Goal: Share content: Share content

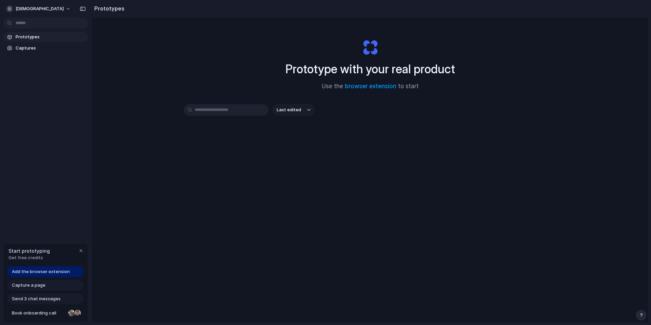
click at [50, 273] on span "Add the browser extension" at bounding box center [41, 271] width 58 height 7
click at [27, 6] on span "[DEMOGRAPHIC_DATA]" at bounding box center [40, 8] width 48 height 7
click at [94, 178] on div "Settings Invite members Change theme Sign out" at bounding box center [325, 162] width 651 height 325
click at [367, 89] on link "browser extension" at bounding box center [371, 86] width 52 height 7
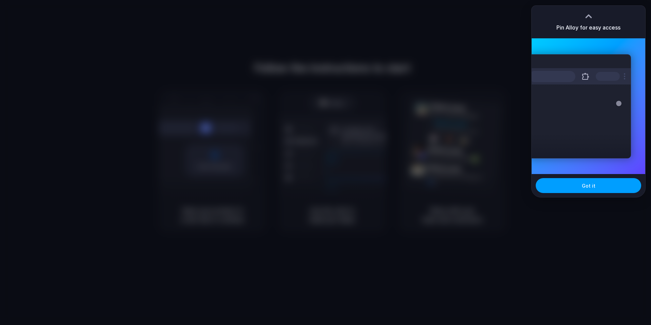
click at [582, 190] on button "Got it" at bounding box center [589, 185] width 106 height 15
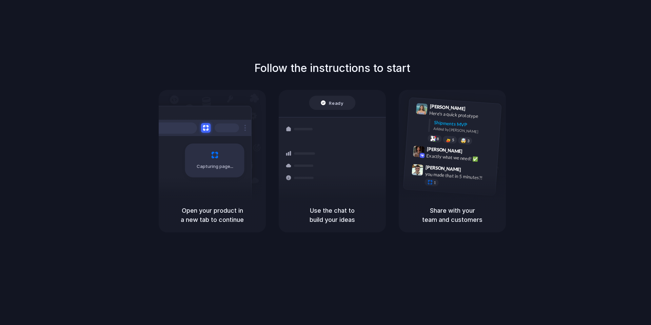
click at [326, 162] on div at bounding box center [326, 162] width 0 height 0
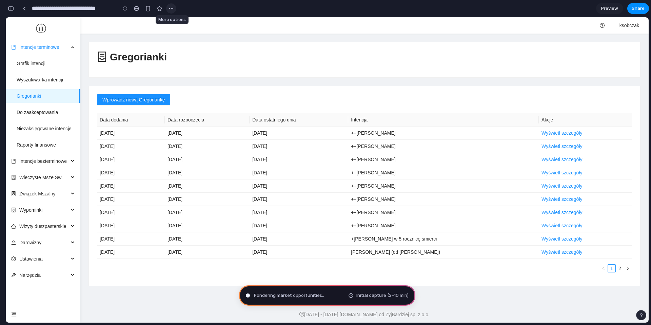
click at [175, 9] on button "button" at bounding box center [171, 8] width 10 height 10
click at [172, 9] on div "Duplicate Delete" at bounding box center [325, 162] width 651 height 325
type input "**********"
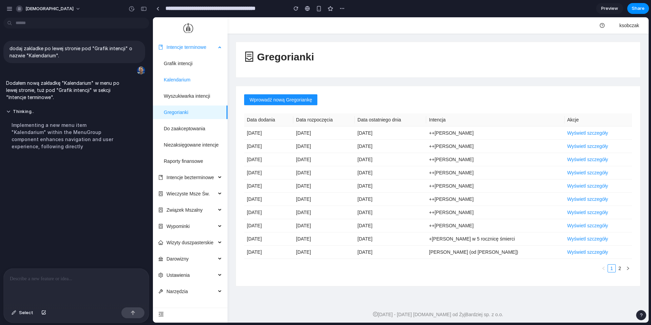
click at [191, 80] on link "Kalendarium" at bounding box center [177, 79] width 27 height 5
click at [70, 281] on p at bounding box center [76, 279] width 133 height 8
click at [195, 128] on link "Do zaakceptowania" at bounding box center [184, 128] width 41 height 5
click at [194, 93] on link "Wyszukiwarka intencji" at bounding box center [187, 95] width 46 height 5
click at [191, 77] on link "Kalendarium" at bounding box center [177, 79] width 27 height 5
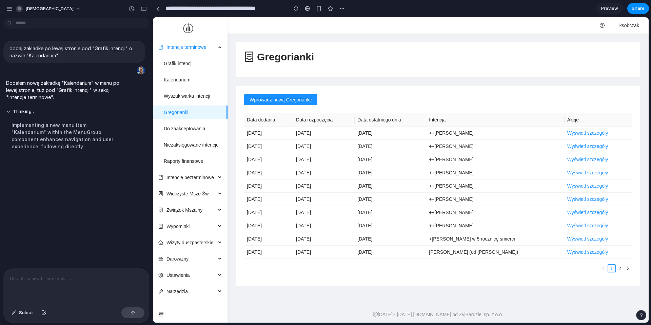
click at [63, 278] on p at bounding box center [76, 279] width 133 height 8
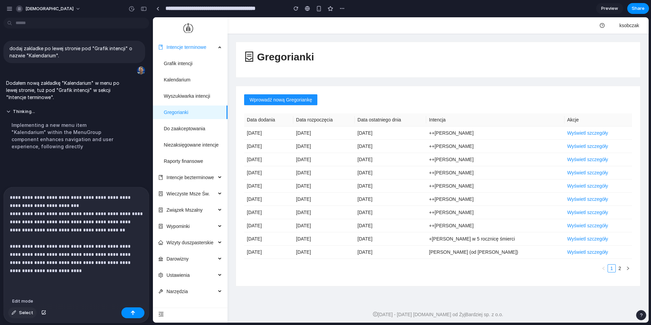
click at [26, 315] on span "Select" at bounding box center [26, 312] width 14 height 7
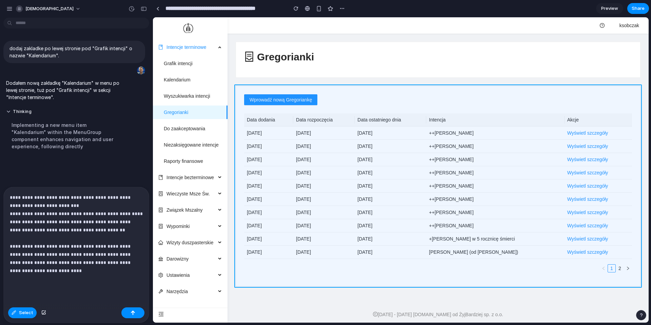
click at [295, 90] on div at bounding box center [401, 169] width 496 height 305
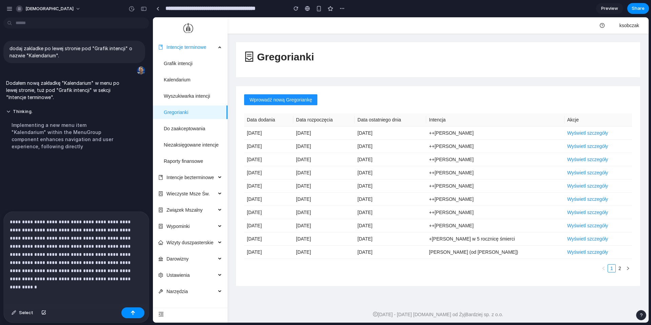
click at [88, 234] on p "**********" at bounding box center [76, 250] width 133 height 65
click at [64, 231] on p "**********" at bounding box center [76, 250] width 133 height 65
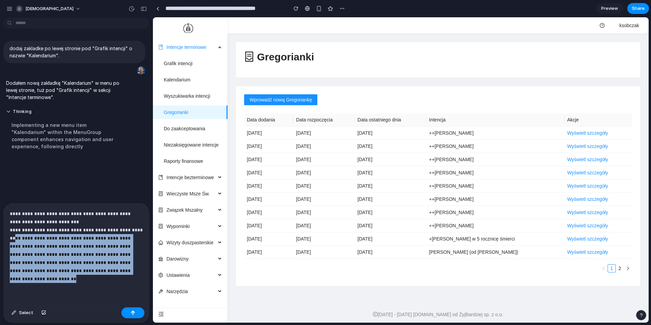
drag, startPoint x: 14, startPoint y: 238, endPoint x: 85, endPoint y: 284, distance: 84.1
click at [85, 284] on div "**********" at bounding box center [76, 254] width 145 height 101
click at [59, 279] on p "**********" at bounding box center [76, 246] width 133 height 73
click at [14, 238] on p "**********" at bounding box center [76, 246] width 133 height 73
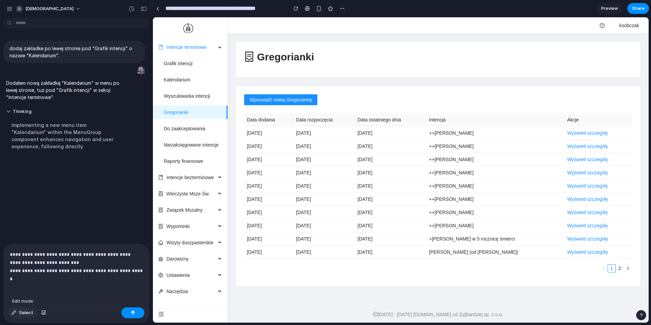
click at [14, 314] on div "button" at bounding box center [14, 313] width 5 height 4
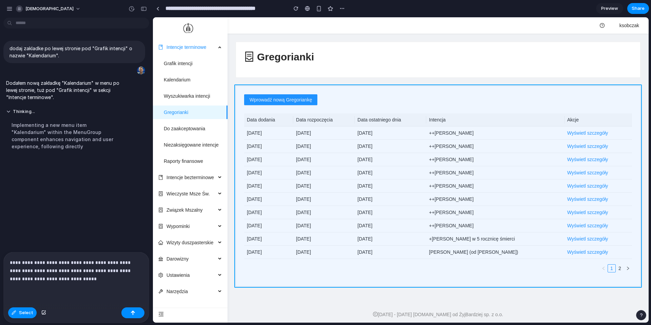
click at [266, 86] on div at bounding box center [401, 169] width 496 height 305
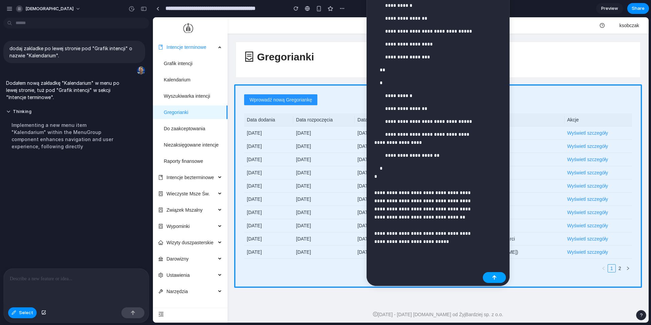
click at [494, 276] on div "button" at bounding box center [494, 277] width 5 height 5
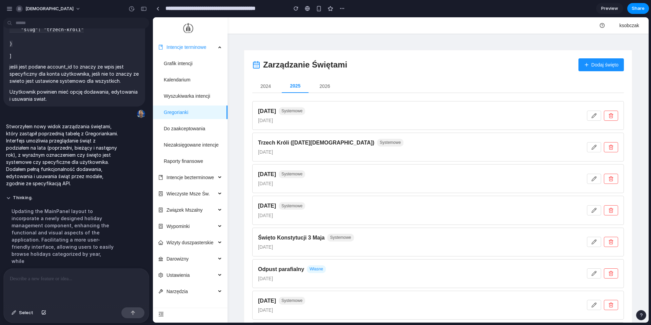
click at [329, 84] on button "2026" at bounding box center [324, 86] width 27 height 14
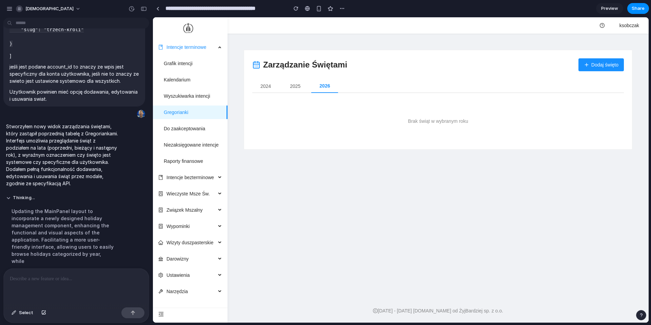
click at [302, 84] on button "2025" at bounding box center [295, 86] width 27 height 14
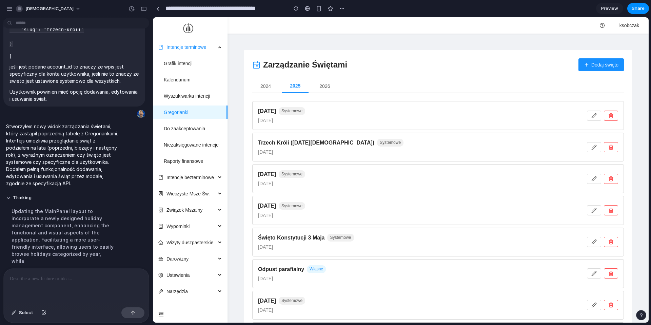
click at [266, 87] on button "2024" at bounding box center [265, 86] width 27 height 14
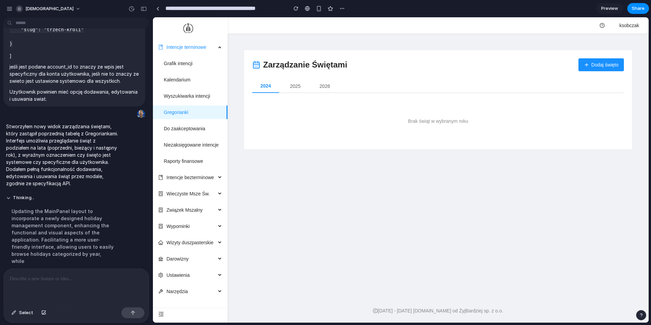
click at [296, 87] on button "2025" at bounding box center [295, 86] width 27 height 14
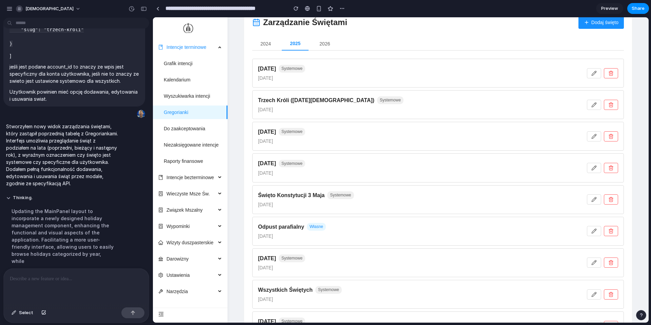
scroll to position [75, 0]
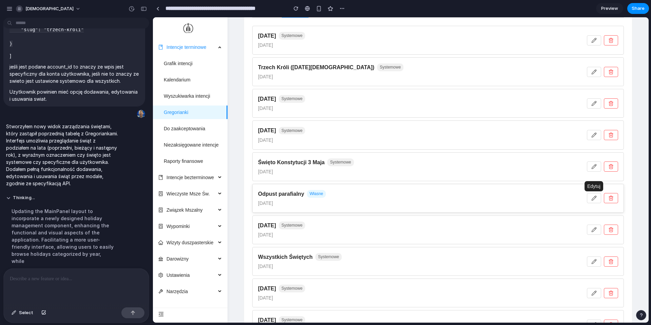
click at [596, 197] on icon "button" at bounding box center [594, 198] width 4 height 4
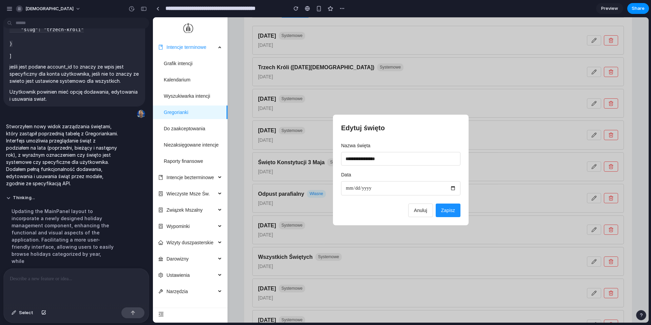
click at [424, 211] on span "Anuluj" at bounding box center [420, 210] width 13 height 5
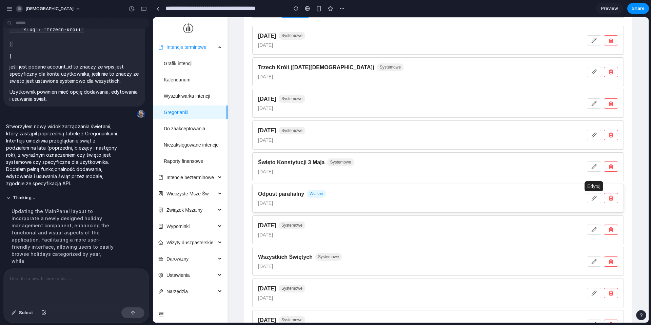
click at [592, 194] on button "button" at bounding box center [594, 198] width 14 height 10
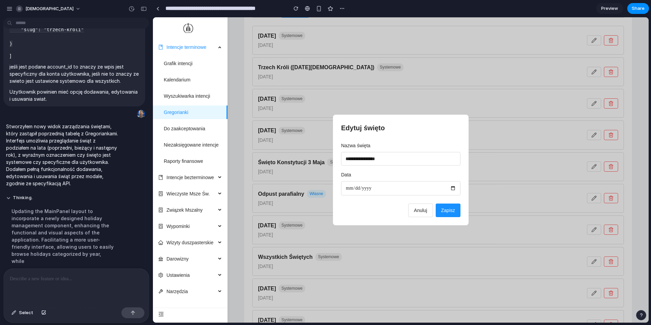
click at [407, 191] on input "**********" at bounding box center [400, 188] width 119 height 14
click at [421, 213] on button "Anuluj" at bounding box center [420, 211] width 25 height 14
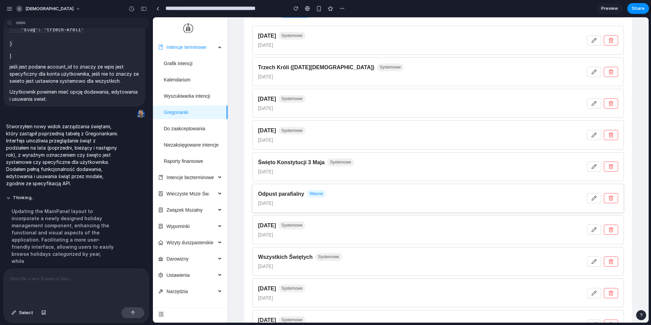
scroll to position [0, 0]
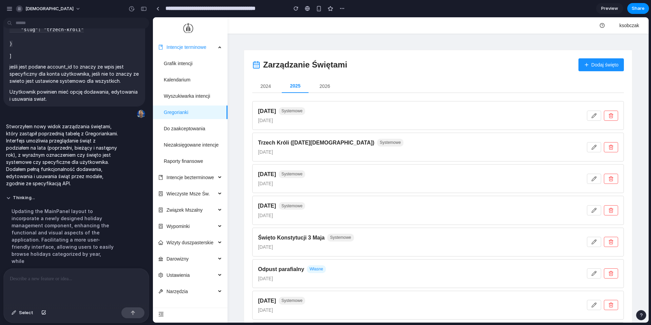
click at [602, 61] on span "Dodaj święto" at bounding box center [605, 64] width 27 height 7
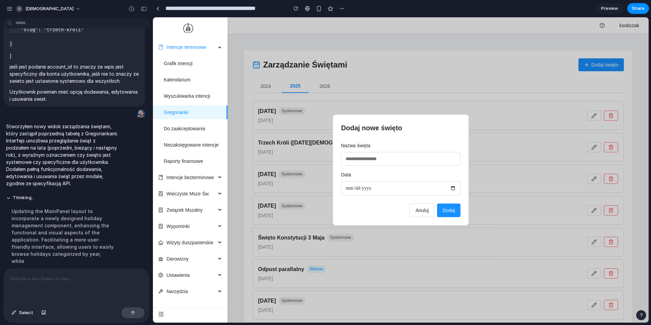
click at [431, 218] on div "Dodaj nowe święto Nazwa święta Data Anuluj Dodaj" at bounding box center [401, 170] width 136 height 110
click at [423, 216] on button "Anuluj" at bounding box center [422, 211] width 25 height 14
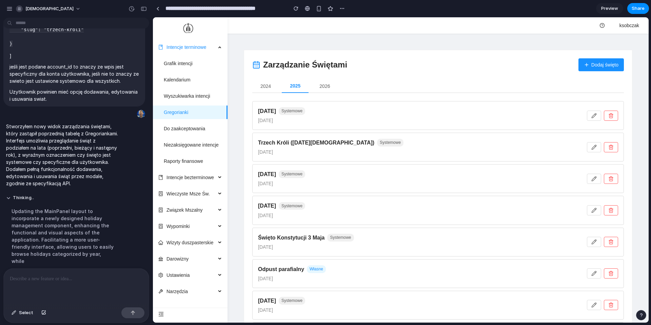
scroll to position [324, 0]
click at [61, 280] on p at bounding box center [76, 279] width 133 height 8
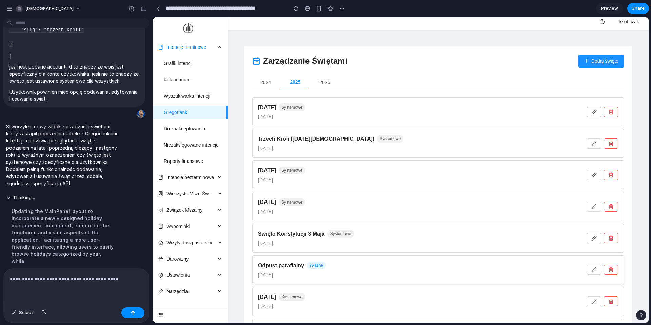
scroll to position [6, 0]
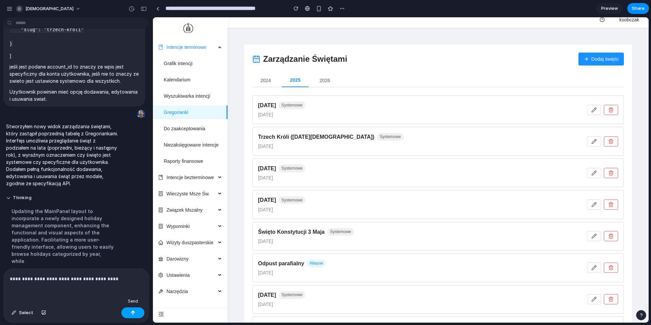
click at [129, 313] on button "button" at bounding box center [132, 312] width 23 height 11
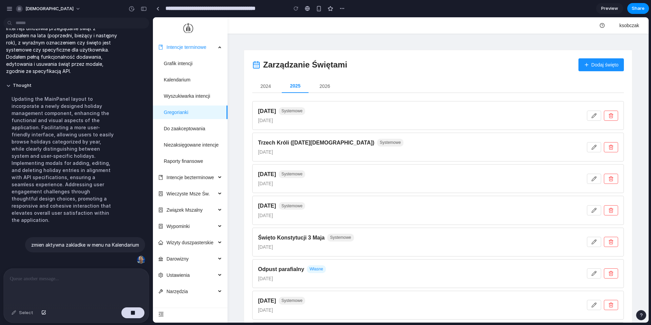
scroll to position [331, 0]
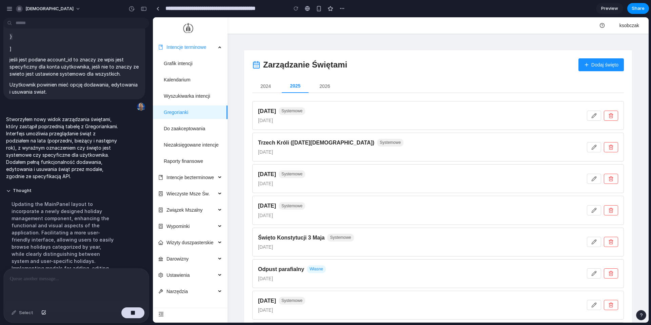
click at [610, 8] on span "Preview" at bounding box center [609, 8] width 17 height 7
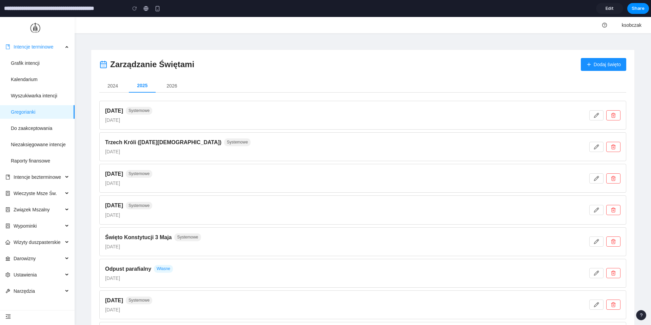
click at [610, 8] on span "Edit" at bounding box center [610, 8] width 8 height 7
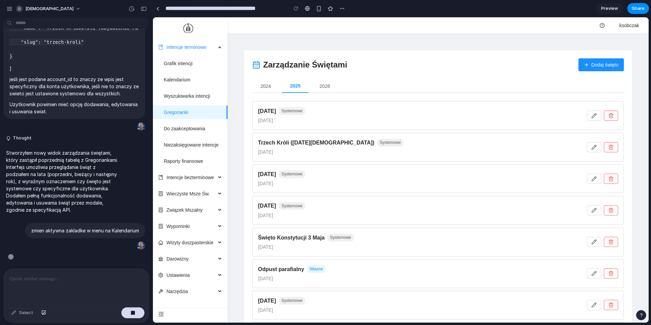
scroll to position [326, 0]
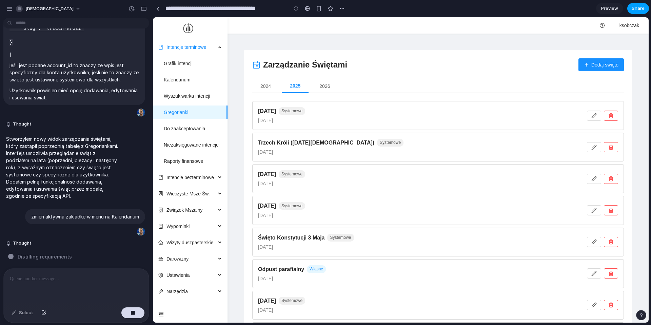
click at [636, 9] on span "Share" at bounding box center [638, 8] width 13 height 7
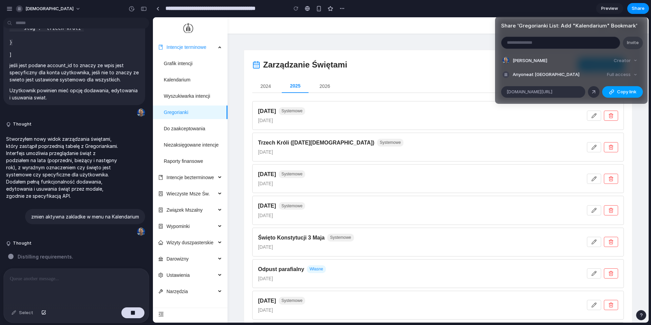
click at [610, 93] on div "button" at bounding box center [611, 91] width 5 height 5
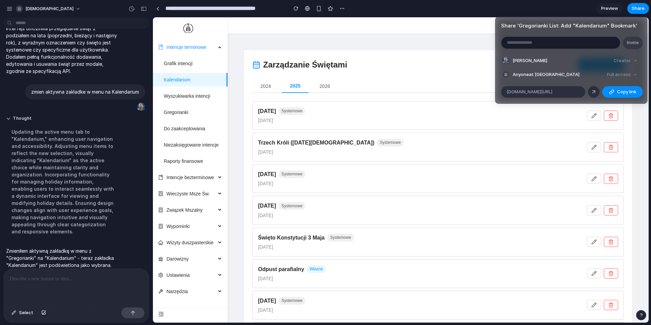
scroll to position [0, 0]
click at [588, 10] on div "Share ' Gregorianki List: Add "Kalendarium" Bookmark ' Invite Krzysztof Sobczak…" at bounding box center [325, 162] width 651 height 325
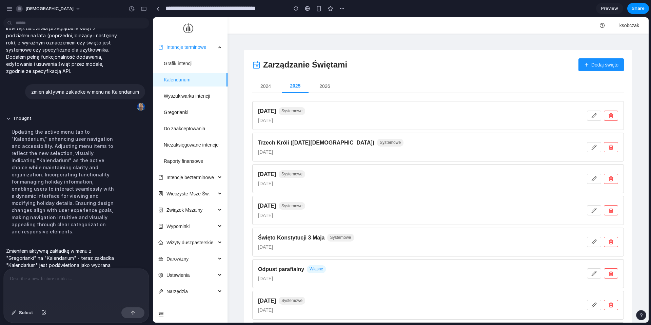
click at [258, 88] on button "2024" at bounding box center [265, 86] width 27 height 14
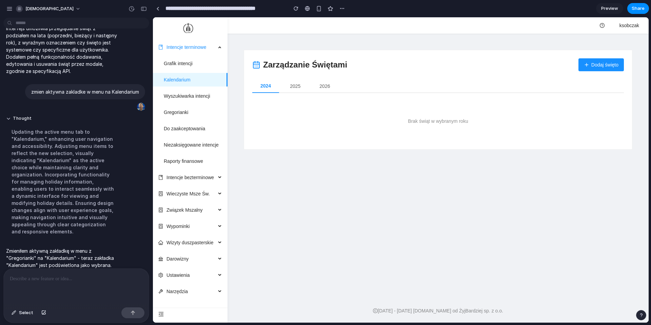
click at [289, 87] on button "2025" at bounding box center [295, 86] width 27 height 14
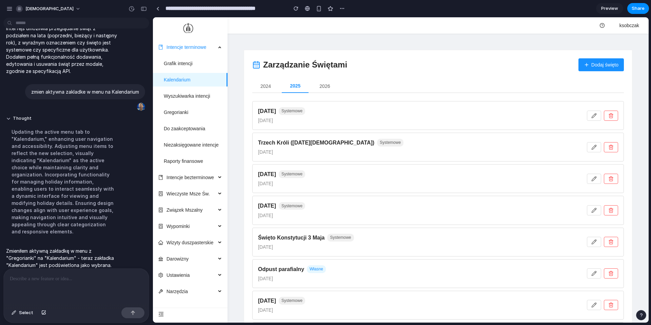
click at [69, 273] on div at bounding box center [76, 287] width 145 height 36
click at [611, 210] on icon "button" at bounding box center [611, 210] width 0 height 1
click at [592, 212] on icon "button" at bounding box center [594, 210] width 4 height 4
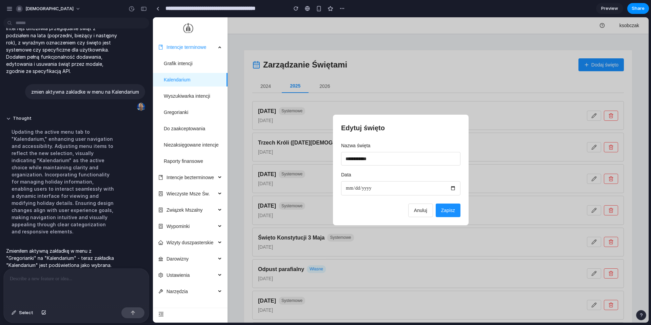
click at [418, 212] on span "Anuluj" at bounding box center [420, 210] width 13 height 5
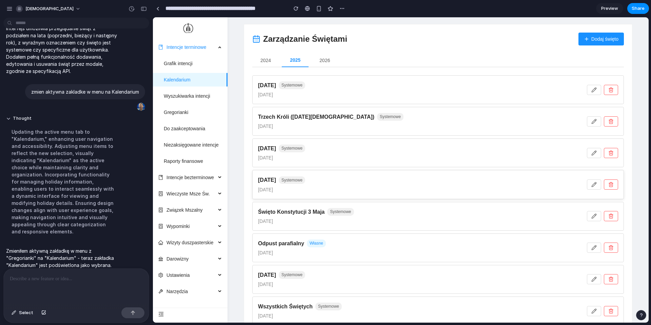
scroll to position [36, 0]
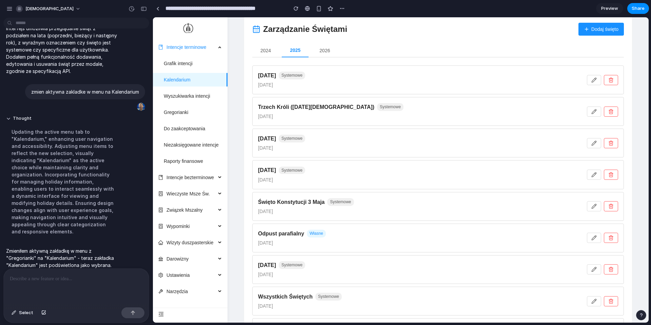
click at [73, 277] on p at bounding box center [76, 279] width 133 height 8
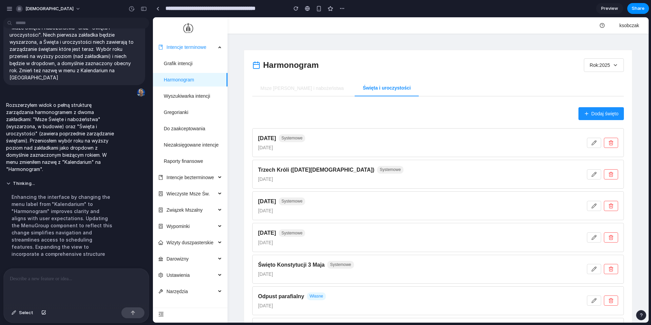
scroll to position [0, 0]
click at [607, 68] on button "Rok: 2025" at bounding box center [604, 65] width 40 height 14
click at [612, 65] on div "2023 2024 2025 2026 2027" at bounding box center [401, 169] width 496 height 305
click at [193, 61] on link "Grafik intencji" at bounding box center [178, 63] width 29 height 5
click at [106, 182] on button "Thinking .." at bounding box center [62, 184] width 113 height 6
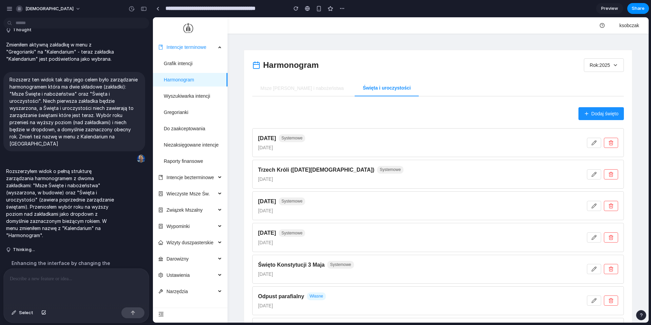
scroll to position [530, 0]
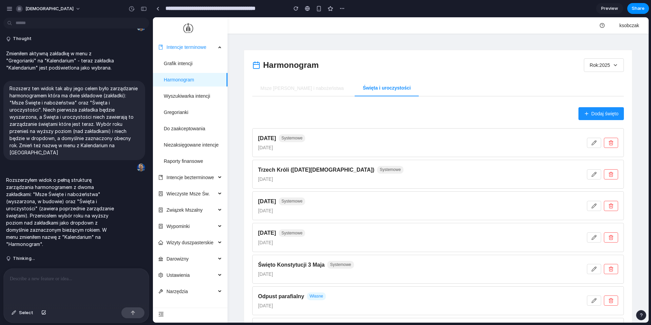
click at [605, 59] on button "Rok: 2025" at bounding box center [604, 65] width 40 height 14
click at [600, 84] on span "2023" at bounding box center [594, 82] width 11 height 7
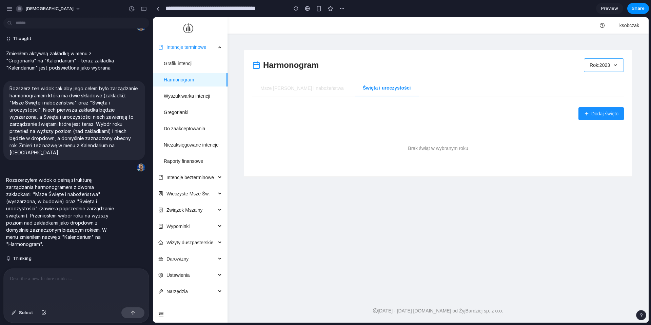
click at [606, 66] on button "Rok: 2023" at bounding box center [604, 65] width 40 height 14
click at [601, 100] on li "2024" at bounding box center [603, 99] width 37 height 13
click at [602, 72] on button "Rok: 2024" at bounding box center [604, 65] width 40 height 14
click at [609, 117] on li "2025" at bounding box center [603, 115] width 37 height 13
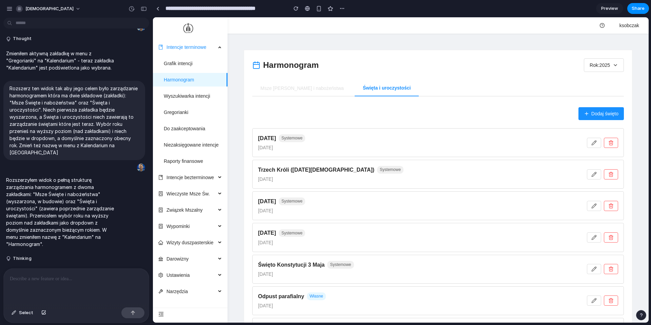
click at [588, 117] on button "Dodaj święto" at bounding box center [601, 113] width 45 height 13
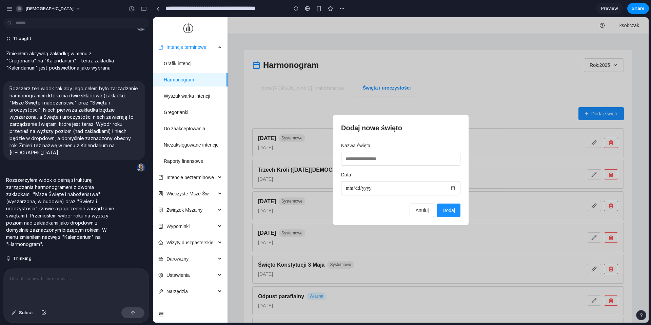
click at [450, 185] on input "date" at bounding box center [400, 188] width 119 height 14
click at [452, 190] on input "date" at bounding box center [400, 188] width 119 height 14
click at [451, 188] on input "date" at bounding box center [400, 188] width 119 height 14
click at [425, 209] on span "Anuluj" at bounding box center [422, 210] width 13 height 5
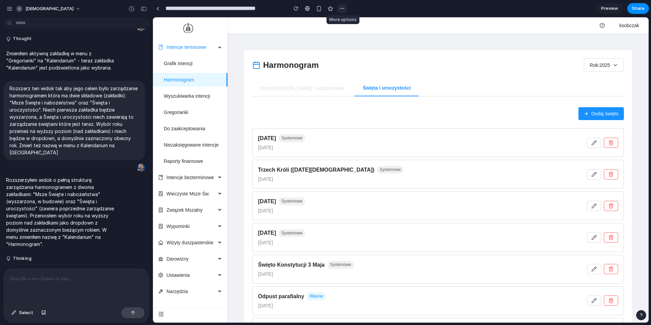
click at [342, 8] on div "button" at bounding box center [342, 8] width 5 height 5
click at [352, 22] on span "Duplicate" at bounding box center [359, 23] width 21 height 7
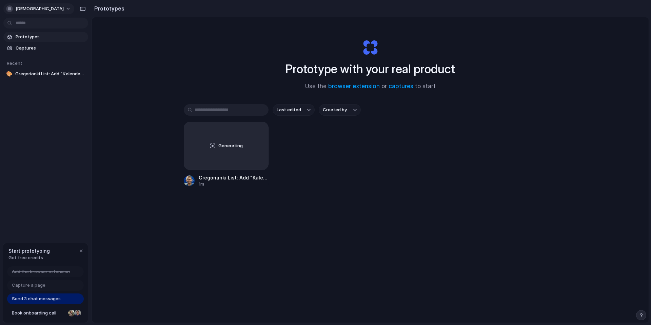
click at [24, 9] on span "[DEMOGRAPHIC_DATA]" at bounding box center [40, 8] width 48 height 7
click at [40, 23] on li "Settings" at bounding box center [33, 24] width 56 height 11
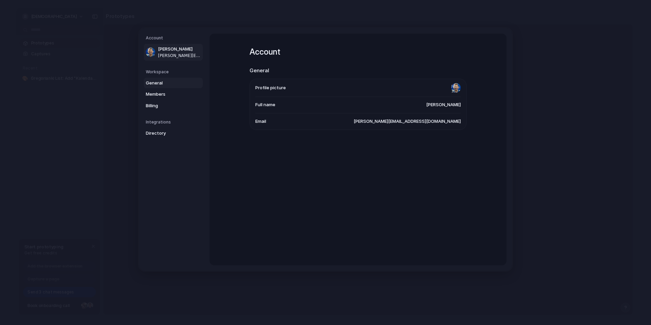
click at [157, 82] on span "General" at bounding box center [167, 83] width 43 height 7
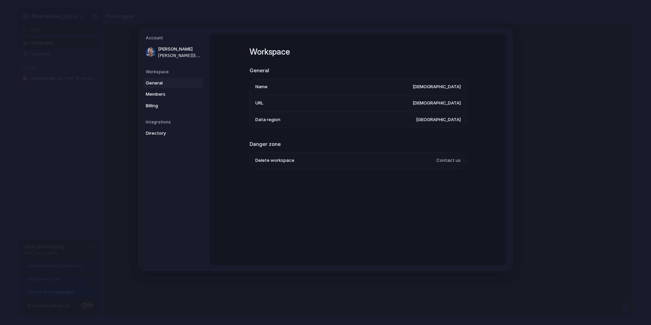
click at [455, 87] on span "[DEMOGRAPHIC_DATA]" at bounding box center [437, 86] width 48 height 7
click at [155, 106] on span "Billing" at bounding box center [167, 105] width 43 height 7
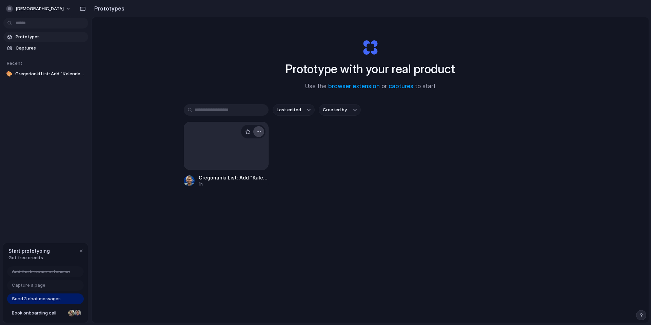
click at [259, 133] on div "button" at bounding box center [258, 131] width 5 height 5
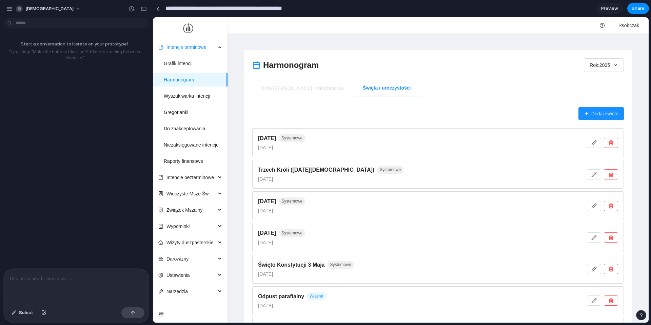
click at [293, 12] on input "**********" at bounding box center [240, 8] width 152 height 12
drag, startPoint x: 311, startPoint y: 8, endPoint x: 167, endPoint y: 11, distance: 144.5
click at [167, 11] on input "**********" at bounding box center [240, 8] width 152 height 12
type input "*"
type input "**********"
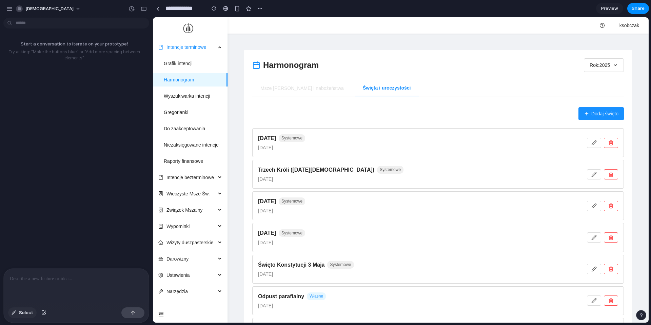
click at [19, 311] on span "Select" at bounding box center [26, 312] width 14 height 7
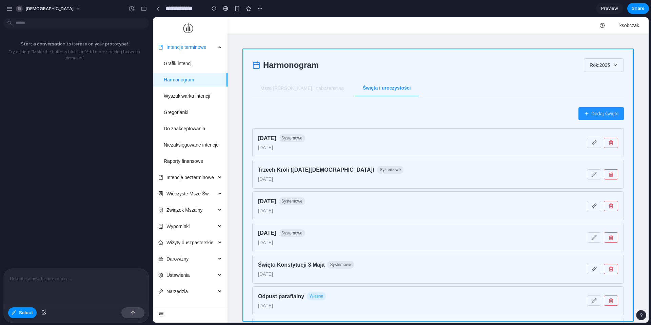
click at [248, 63] on div at bounding box center [401, 169] width 496 height 305
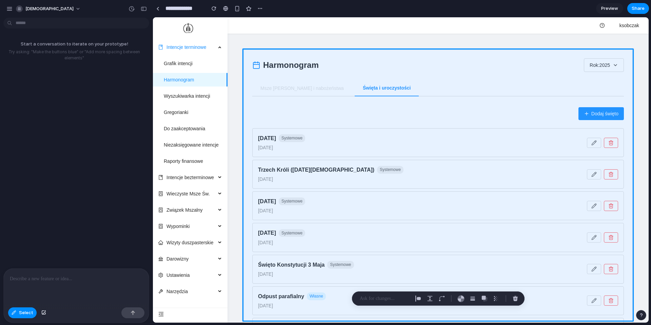
click at [54, 280] on p at bounding box center [76, 279] width 133 height 8
click at [392, 299] on p at bounding box center [385, 298] width 50 height 8
click at [499, 301] on div "button" at bounding box center [497, 298] width 6 height 6
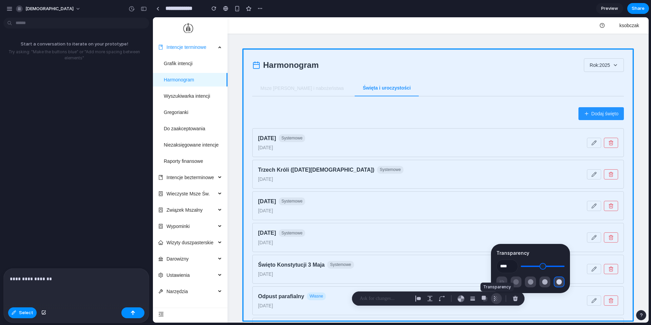
click at [497, 301] on div "button" at bounding box center [497, 298] width 6 height 6
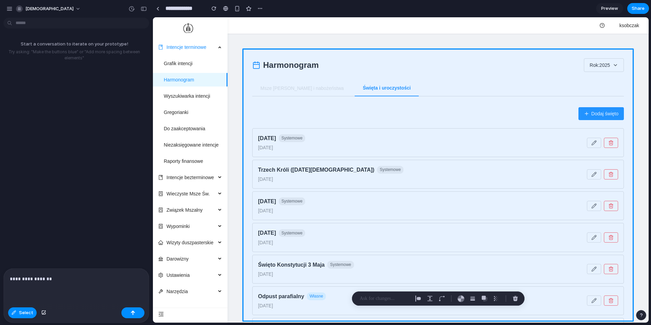
click at [381, 297] on p at bounding box center [385, 298] width 50 height 8
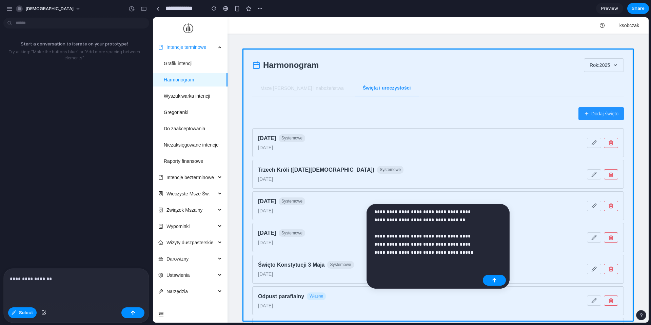
click at [455, 237] on p "**********" at bounding box center [428, 232] width 106 height 49
click at [465, 209] on p "**********" at bounding box center [428, 232] width 106 height 49
click at [434, 255] on p "**********" at bounding box center [428, 232] width 106 height 49
drag, startPoint x: 420, startPoint y: 245, endPoint x: 461, endPoint y: 246, distance: 41.1
click at [461, 246] on p "**********" at bounding box center [428, 232] width 106 height 49
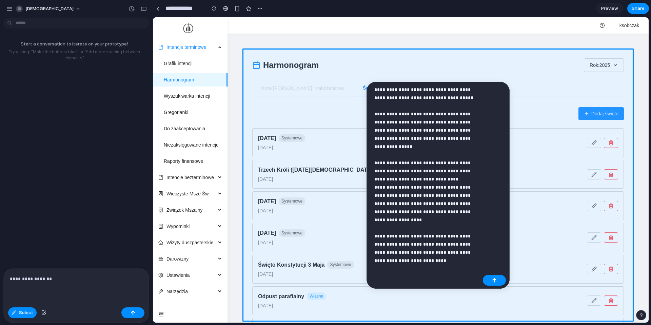
click at [440, 109] on p "**********" at bounding box center [428, 170] width 106 height 171
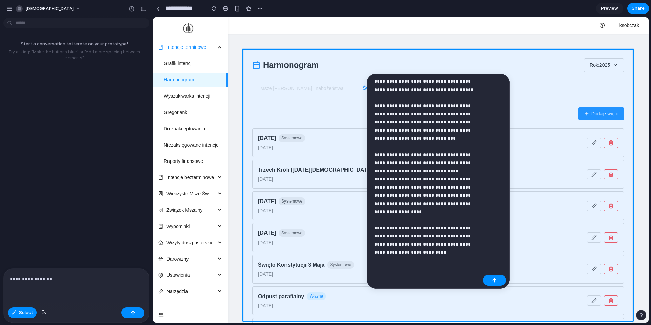
click at [429, 139] on p "**********" at bounding box center [428, 166] width 106 height 179
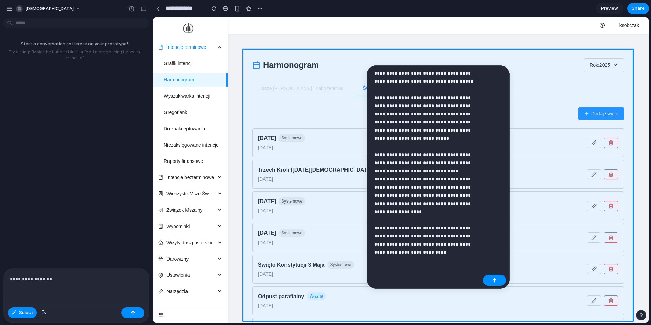
click at [455, 257] on div "**********" at bounding box center [428, 165] width 106 height 192
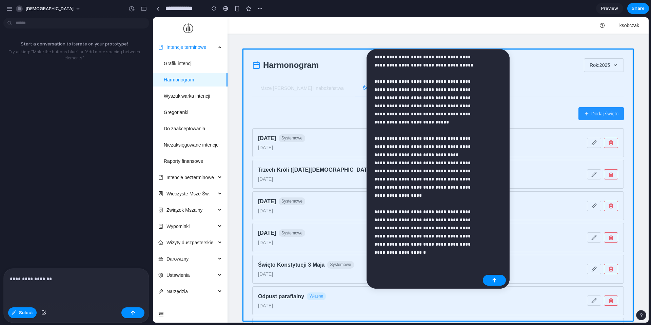
click at [403, 254] on p "**********" at bounding box center [428, 155] width 106 height 204
copy p "**********"
click at [442, 222] on p "**********" at bounding box center [428, 155] width 106 height 204
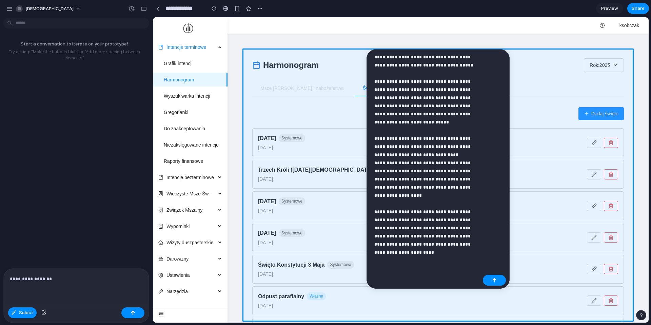
click at [429, 253] on p "**********" at bounding box center [428, 155] width 106 height 204
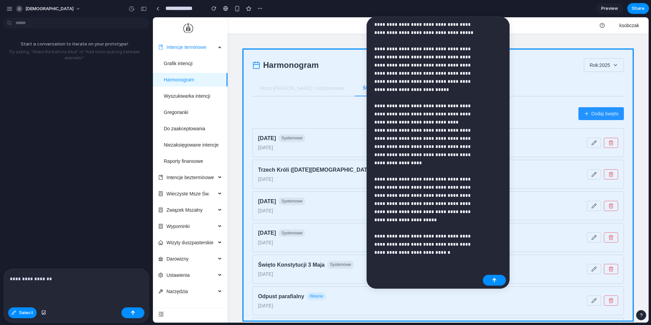
click at [420, 163] on p "**********" at bounding box center [428, 138] width 106 height 236
click at [446, 130] on p "**********" at bounding box center [428, 138] width 106 height 236
click at [439, 194] on p "**********" at bounding box center [428, 138] width 106 height 236
click at [497, 282] on div "button" at bounding box center [494, 280] width 5 height 5
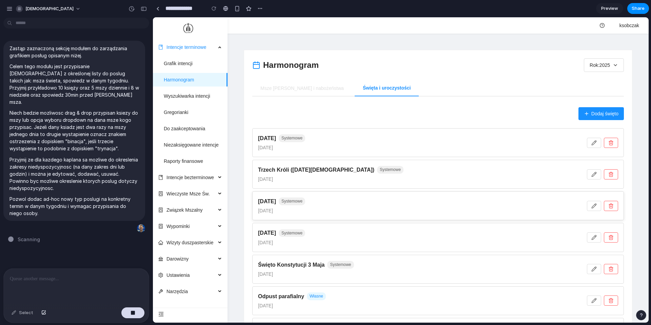
type input "**********"
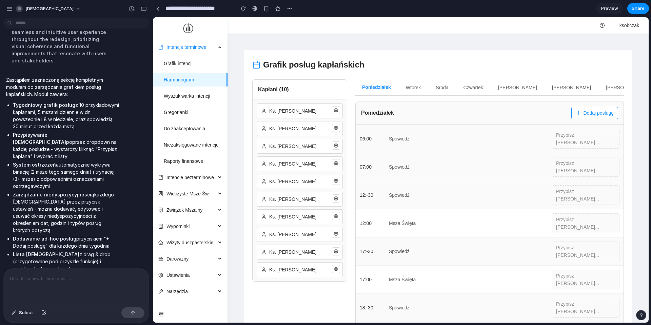
click at [413, 89] on button "Wtorek" at bounding box center [413, 87] width 28 height 16
click at [445, 89] on button "Środa" at bounding box center [441, 87] width 26 height 16
click at [392, 87] on button "Poniedziałek" at bounding box center [376, 87] width 40 height 16
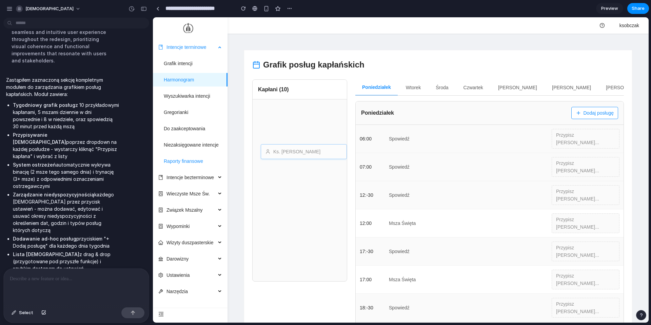
scroll to position [0, 318]
drag, startPoint x: 306, startPoint y: 114, endPoint x: 274, endPoint y: 215, distance: 106.9
click at [224, 154] on section "Intencje terminowe Grafik intencji Harmonogram Wyszukiwarka intencji Gregoriank…" at bounding box center [401, 240] width 496 height 446
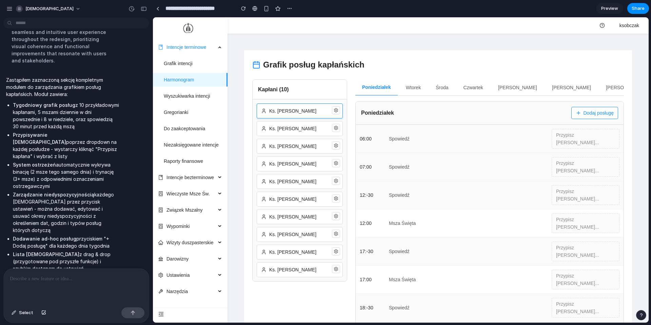
scroll to position [0, 0]
click at [336, 111] on icon at bounding box center [336, 110] width 5 height 5
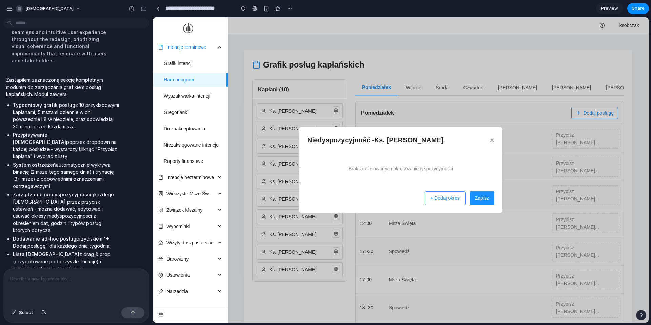
click at [447, 202] on button "+ Dodaj okres" at bounding box center [445, 198] width 41 height 14
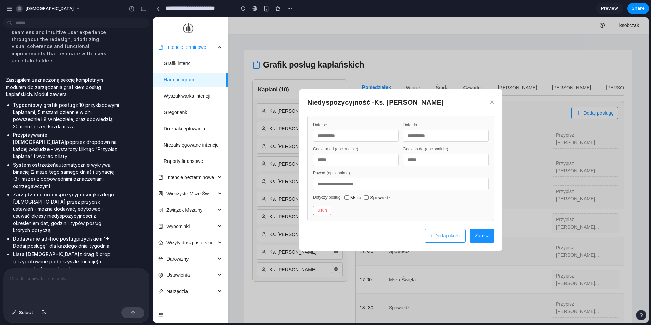
click at [488, 101] on div "Niedyspozycyjność - Ks. Jan Kowalski ×" at bounding box center [400, 102] width 187 height 11
click at [492, 102] on button "×" at bounding box center [492, 102] width 5 height 8
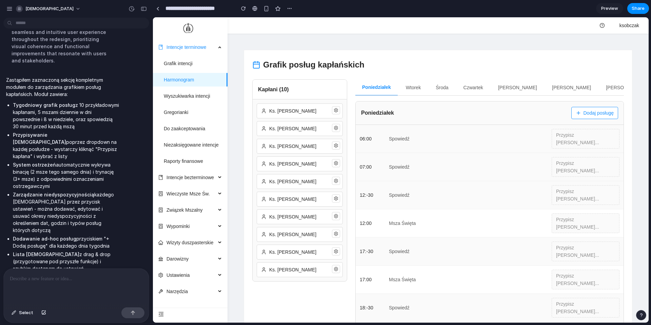
click at [590, 110] on button "Dodaj posługę" at bounding box center [595, 113] width 47 height 12
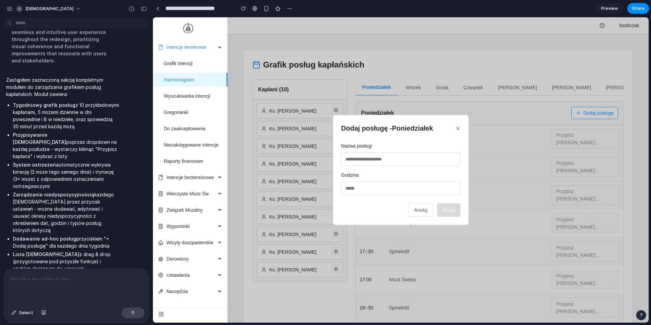
click at [459, 128] on button "×" at bounding box center [458, 128] width 5 height 8
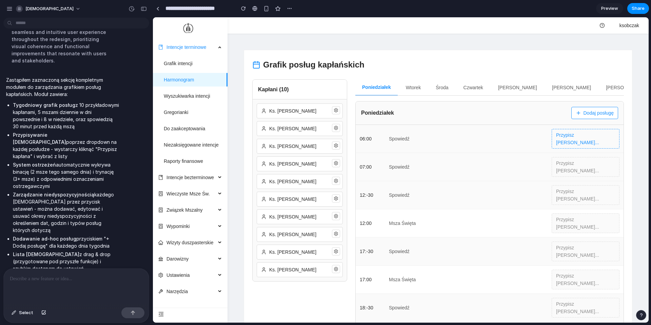
click at [570, 136] on button "Przypisz kapłana..." at bounding box center [586, 139] width 68 height 20
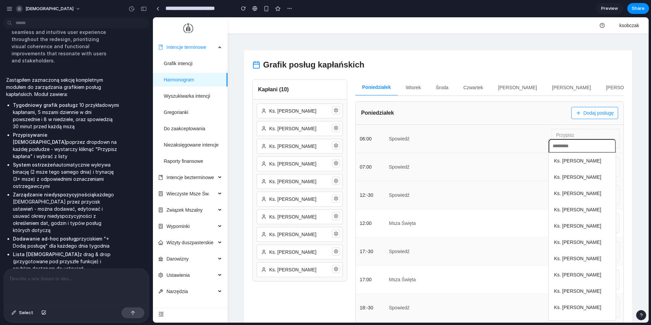
click at [579, 182] on li "Ks. Piotr Nowak" at bounding box center [582, 177] width 64 height 13
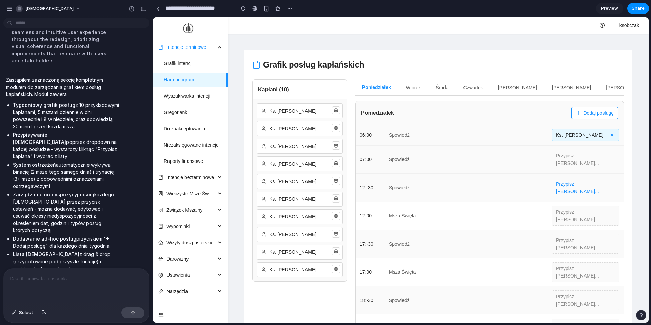
click at [577, 178] on button "Przypisz kapłana..." at bounding box center [586, 188] width 68 height 20
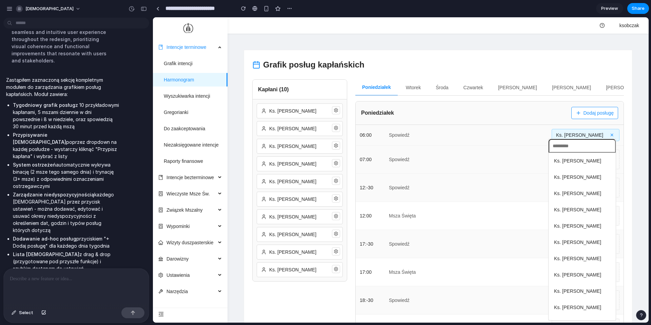
click at [575, 230] on li "Ks. Tomasz Kamiński" at bounding box center [582, 225] width 64 height 13
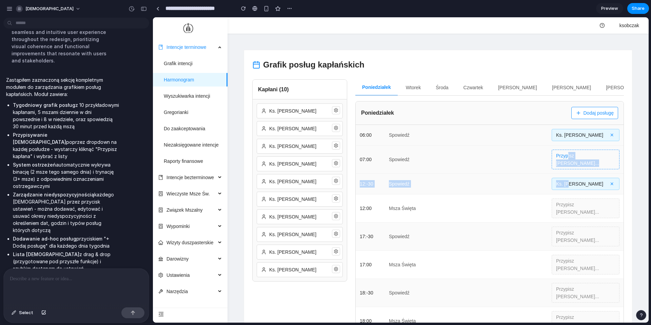
drag, startPoint x: 571, startPoint y: 177, endPoint x: 569, endPoint y: 155, distance: 22.1
click at [569, 155] on div "06:00 Spowiedź Ks. Piotr Nowak × 07:00 Spowiedź Przypisz kapłana... 12:-30 Spow…" at bounding box center [490, 258] width 268 height 267
click at [578, 180] on span "Ks. Tomasz Kamiński" at bounding box center [579, 183] width 47 height 7
click at [614, 137] on button "×" at bounding box center [612, 135] width 6 height 6
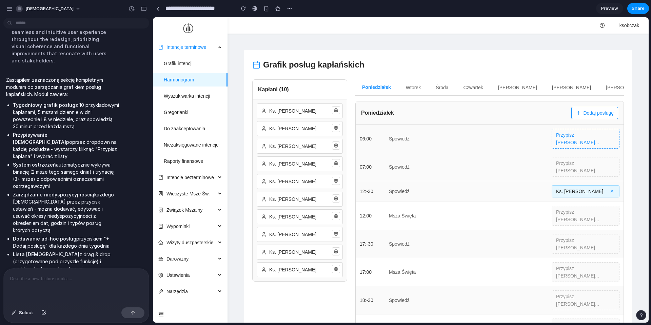
click at [589, 138] on button "Przypisz kapłana..." at bounding box center [586, 139] width 68 height 20
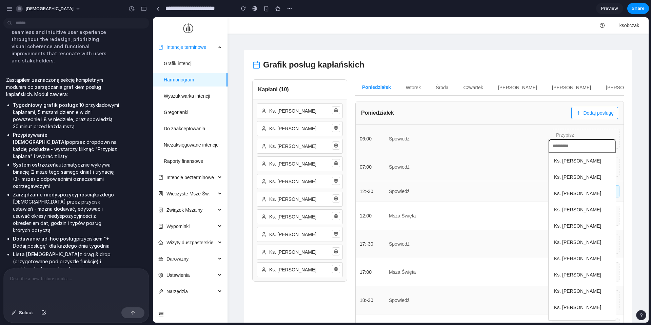
click at [567, 215] on li "Ks. Marek Zieliński" at bounding box center [582, 209] width 64 height 13
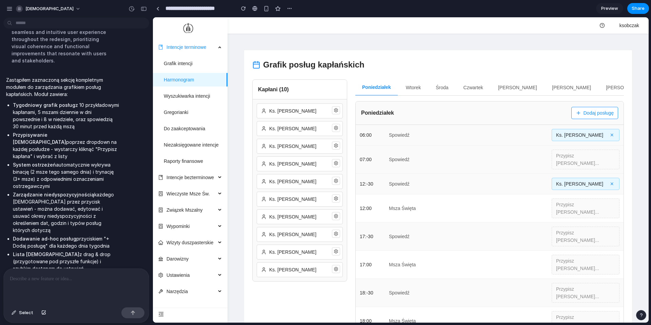
scroll to position [0, 0]
click at [559, 254] on button "Przypisz kapłana..." at bounding box center [586, 264] width 68 height 20
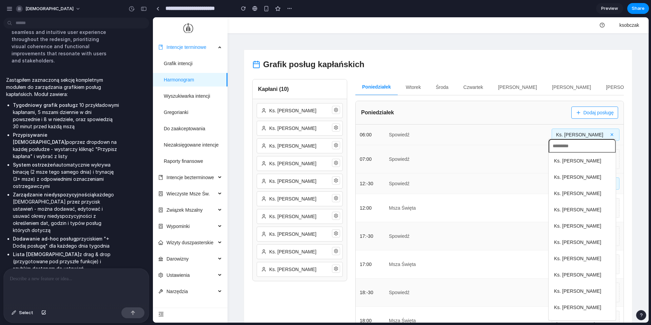
click at [579, 273] on span "Ks. Krzysztof Wójcik" at bounding box center [577, 274] width 47 height 7
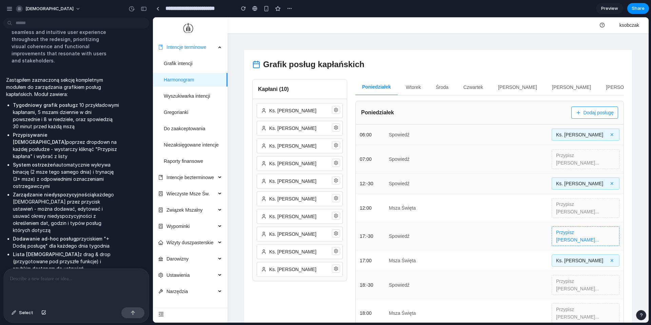
click at [577, 226] on button "Przypisz kapłana..." at bounding box center [586, 236] width 68 height 20
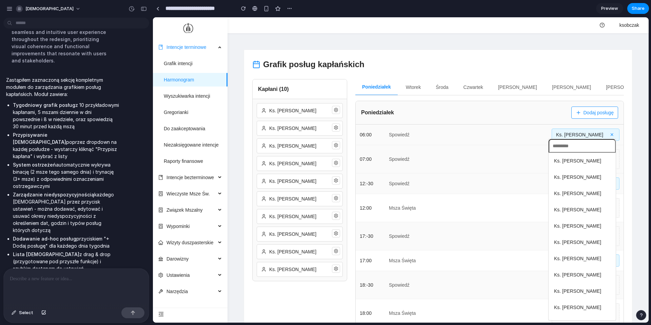
click at [577, 211] on span "Ks. Marek Zieliński" at bounding box center [577, 209] width 47 height 7
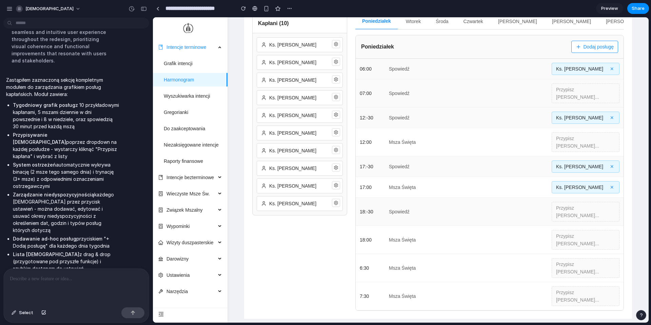
scroll to position [0, 0]
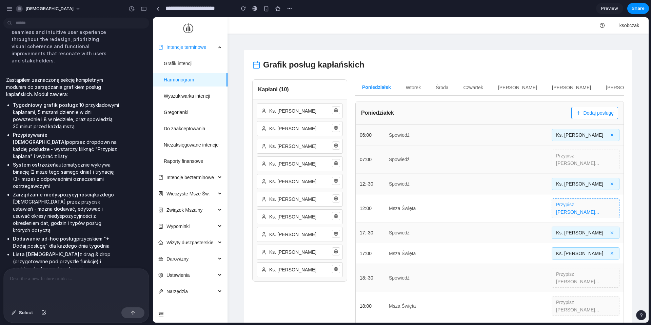
click at [568, 202] on button "Przypisz kapłana..." at bounding box center [586, 208] width 68 height 20
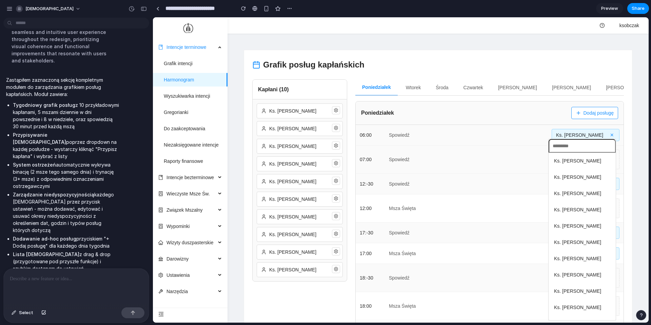
click at [577, 209] on span "Ks. Marek Zieliński" at bounding box center [577, 209] width 47 height 7
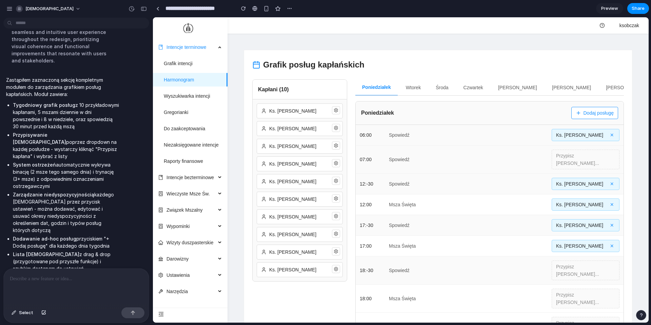
click at [580, 242] on span "Ks. Krzysztof Wójcik" at bounding box center [579, 245] width 47 height 7
click at [609, 243] on button "×" at bounding box center [612, 246] width 6 height 6
click at [601, 240] on button "Przypisz kapłana..." at bounding box center [586, 250] width 68 height 20
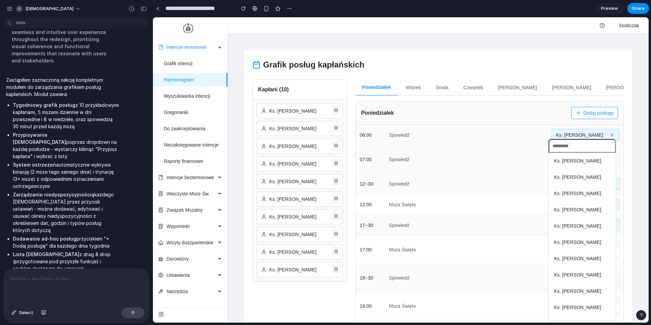
click at [580, 210] on span "Ks. Marek Zieliński" at bounding box center [577, 209] width 47 height 7
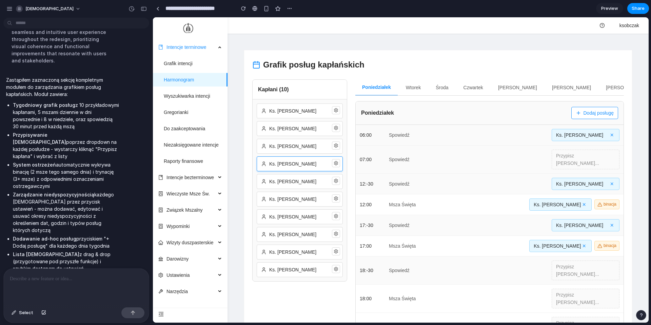
click at [269, 165] on span "Ks. Marek Zieliński" at bounding box center [292, 163] width 47 height 7
click at [264, 170] on div "Ks. Marek Zieliński" at bounding box center [286, 168] width 86 height 15
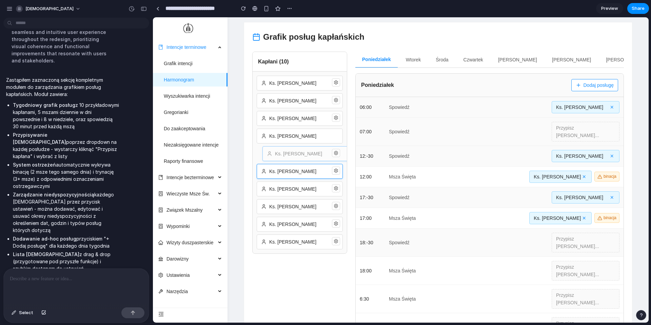
drag, startPoint x: 276, startPoint y: 166, endPoint x: 282, endPoint y: 148, distance: 19.5
click at [282, 148] on div "Ks. Jan Kowalski Ks. Piotr Nowak Ks. Adam Wiśniewski Ks. Marek Zieliński Ks. To…" at bounding box center [300, 163] width 94 height 182
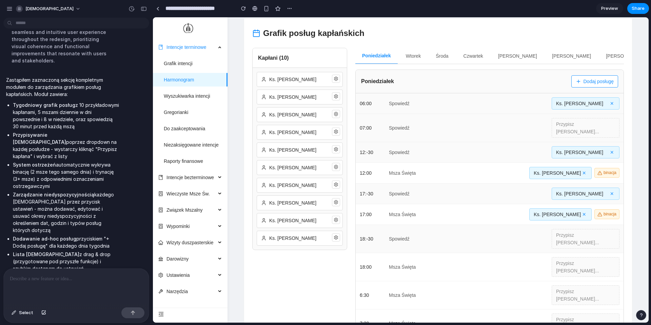
scroll to position [17, 0]
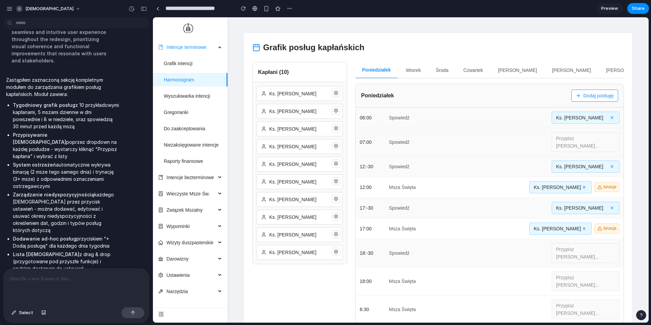
click at [477, 69] on button "Czwartek" at bounding box center [473, 70] width 33 height 16
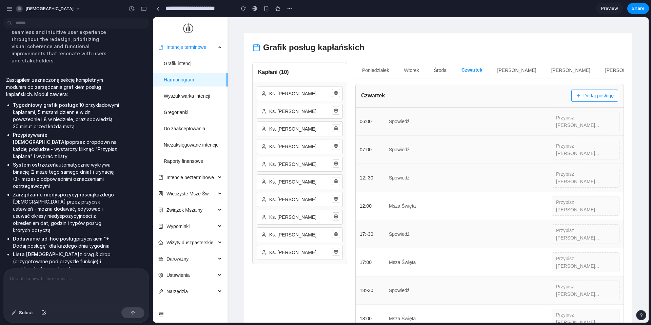
click at [593, 96] on button "Dodaj posługę" at bounding box center [595, 96] width 47 height 12
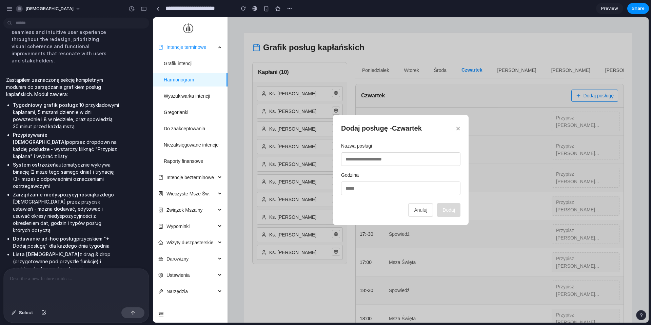
click at [397, 159] on input "text" at bounding box center [400, 159] width 119 height 14
type input "********"
type input "*****"
click at [448, 207] on button "Dodaj" at bounding box center [448, 210] width 23 height 14
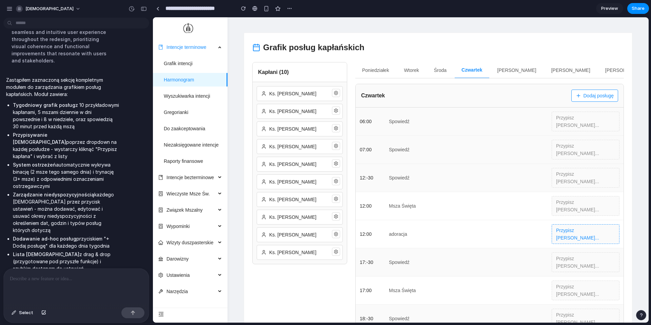
click at [581, 224] on button "Przypisz kapłana..." at bounding box center [586, 234] width 68 height 20
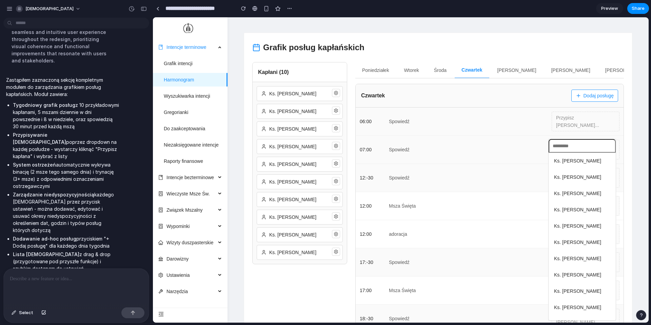
click at [581, 223] on span "Ks. Tomasz Kamiński" at bounding box center [577, 225] width 47 height 7
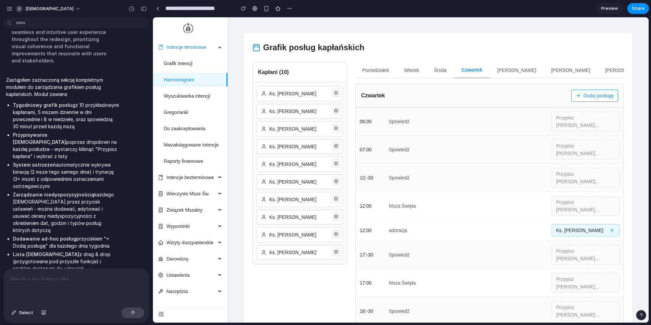
click at [571, 192] on div "12:00 Msza Święta Przypisz kapłana..." at bounding box center [490, 206] width 268 height 28
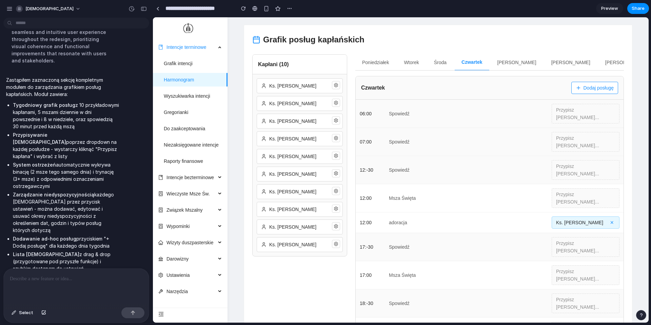
scroll to position [0, 0]
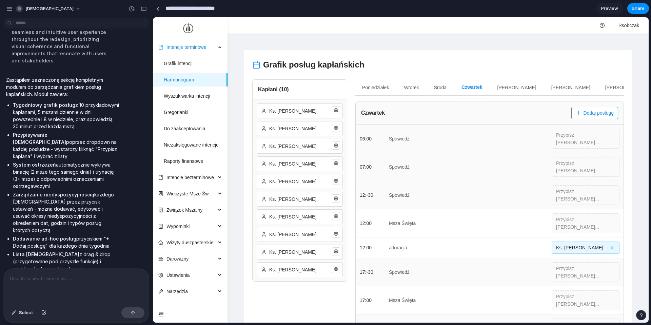
click at [211, 8] on input "**********" at bounding box center [198, 8] width 69 height 12
type input "**********"
click at [599, 89] on button "Niedziela" at bounding box center [625, 87] width 53 height 16
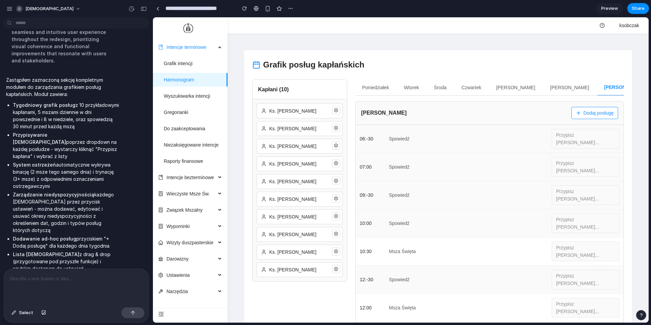
click at [374, 89] on button "Poniedziałek" at bounding box center [376, 87] width 40 height 16
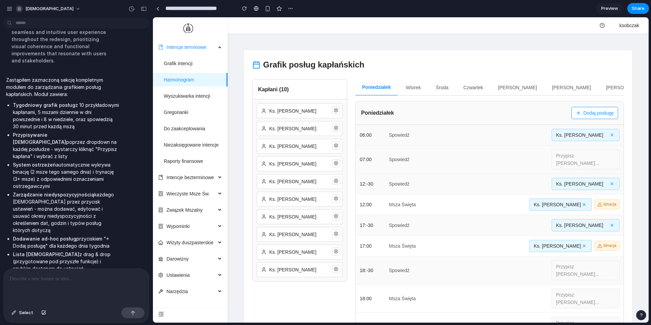
scroll to position [0, 0]
click at [426, 86] on button "Wtorek" at bounding box center [413, 87] width 28 height 16
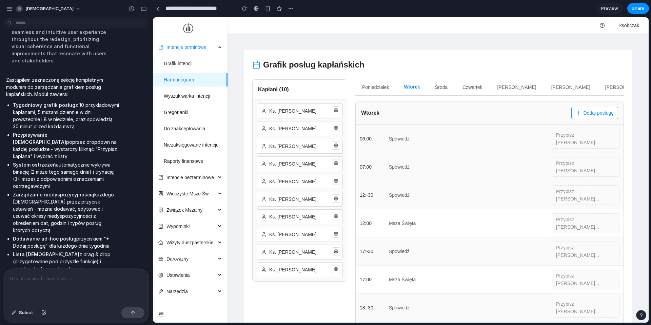
click at [447, 85] on button "Środa" at bounding box center [441, 87] width 26 height 16
click at [467, 88] on button "Czwartek" at bounding box center [472, 87] width 33 height 16
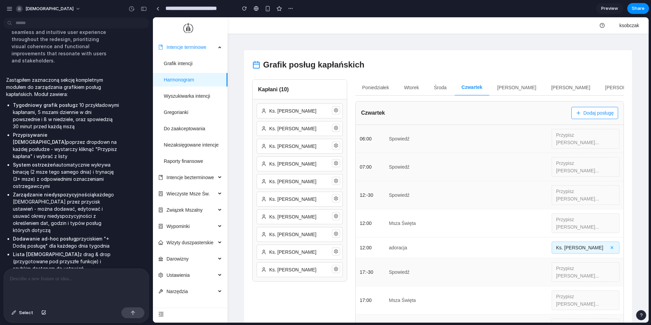
click at [502, 88] on button "Piątek" at bounding box center [517, 87] width 53 height 16
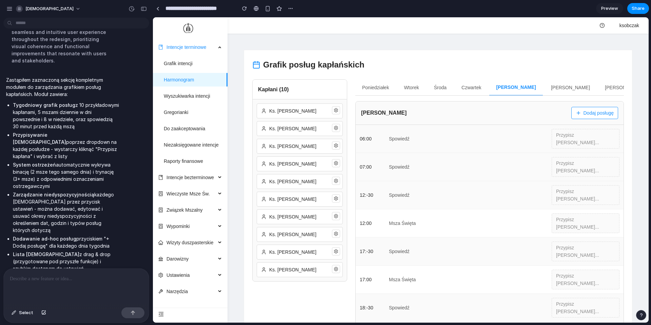
click at [521, 88] on div "Poniedziałek Wtorek Środa Czwartek Piątek Sobota Niedziela" at bounding box center [490, 87] width 269 height 16
click at [545, 89] on button "Sobota" at bounding box center [570, 87] width 53 height 16
click at [598, 89] on button "Niedziela" at bounding box center [624, 87] width 53 height 16
click at [377, 86] on button "Poniedziałek" at bounding box center [376, 87] width 40 height 16
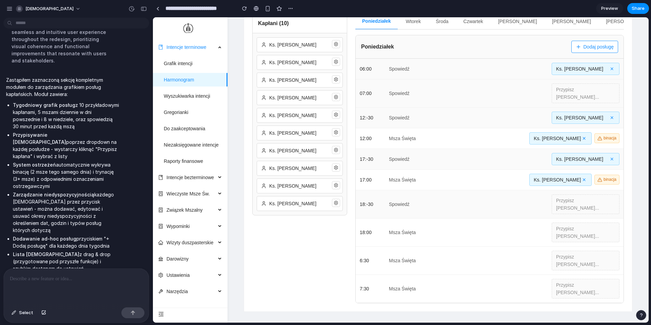
scroll to position [8, 0]
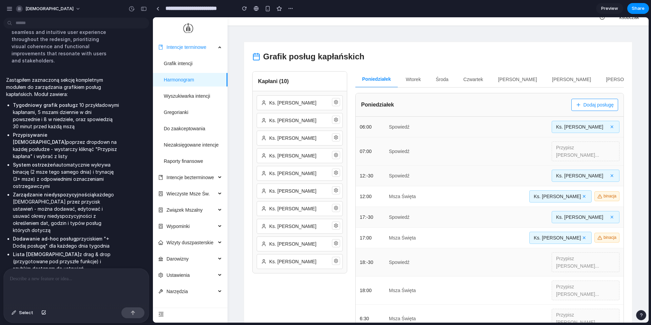
click at [337, 138] on icon at bounding box center [335, 137] width 3 height 4
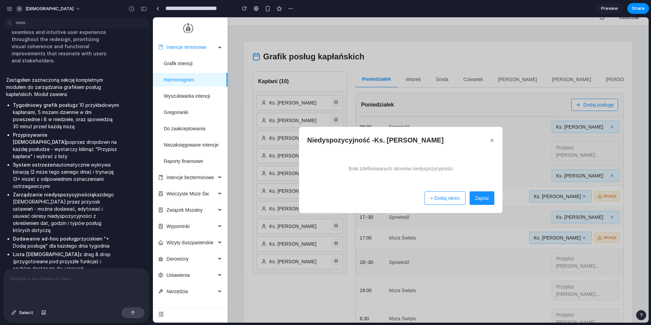
click at [491, 141] on button "×" at bounding box center [492, 140] width 5 height 8
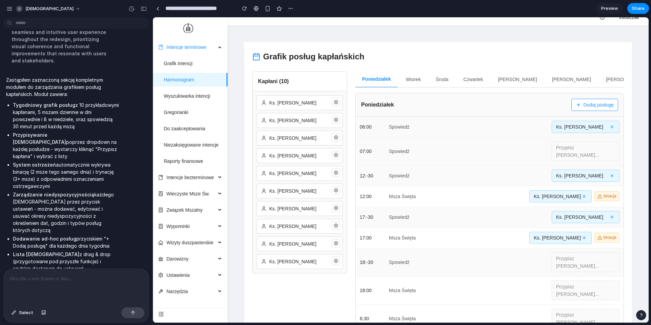
click at [339, 208] on button at bounding box center [336, 208] width 8 height 8
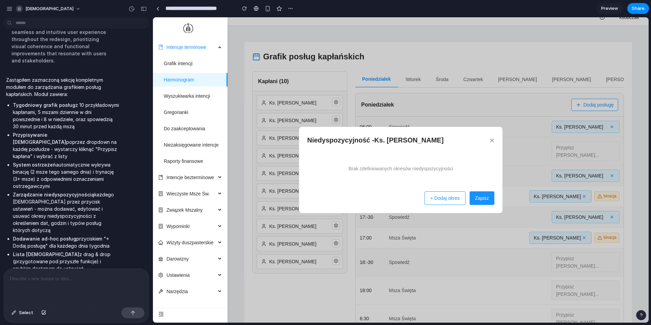
click at [436, 198] on button "+ Dodaj okres" at bounding box center [445, 198] width 41 height 14
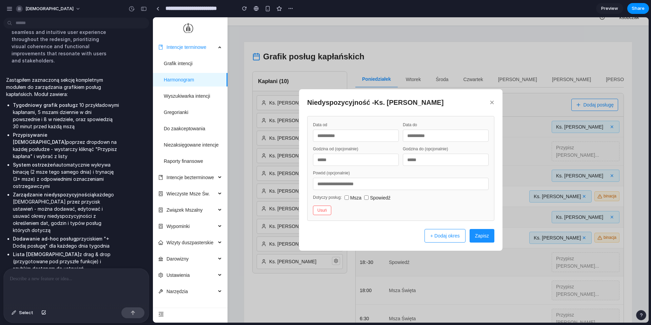
click at [333, 138] on input "text" at bounding box center [356, 136] width 86 height 12
click at [492, 103] on button "×" at bounding box center [492, 102] width 5 height 8
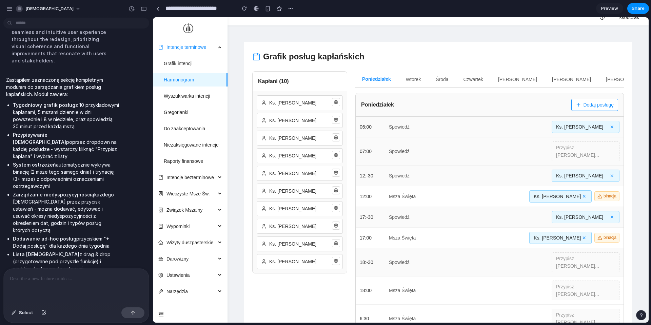
click at [83, 284] on div at bounding box center [76, 287] width 145 height 36
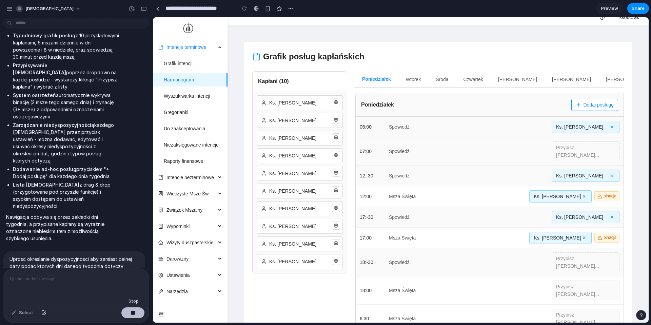
click at [131, 311] on div "button" at bounding box center [133, 312] width 5 height 5
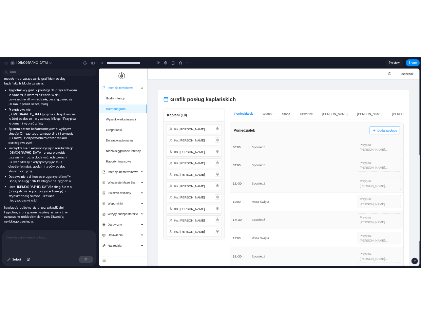
scroll to position [0, 0]
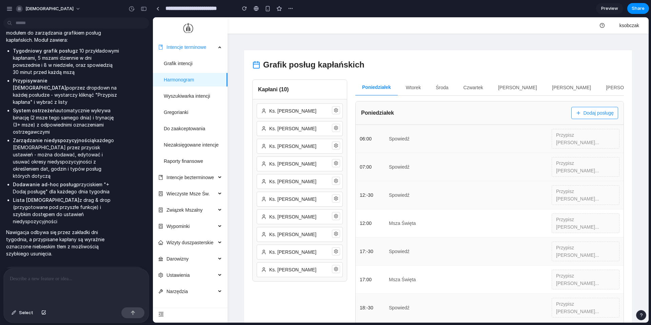
click at [76, 271] on p "Uprosc okreslanie dyspozycyjnosci aby zamiast pelnej daty podac ktorych dni dan…" at bounding box center [74, 285] width 130 height 28
drag, startPoint x: 9, startPoint y: 224, endPoint x: 55, endPoint y: 250, distance: 52.7
click at [55, 267] on div "Uprosc okreslanie dyspozycyjnosci aby zamiast pelnej daty podac ktorych dni dan…" at bounding box center [74, 285] width 142 height 37
copy p "Uprosc okreslanie dyspozycyjnosci aby zamiast pelnej daty podac ktorych dni dan…"
drag, startPoint x: 63, startPoint y: 275, endPoint x: 69, endPoint y: 281, distance: 8.6
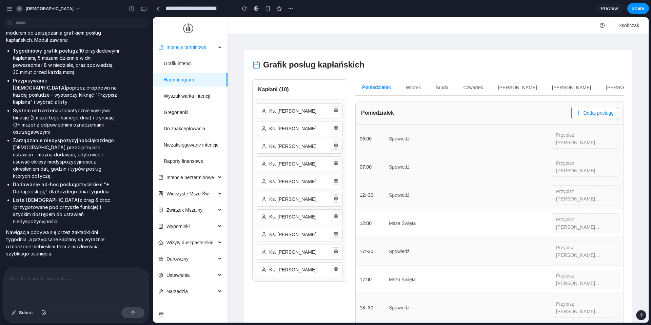
click at [63, 276] on p at bounding box center [76, 279] width 133 height 8
click at [30, 271] on p "Uprosc okreslanie dyspozycyjnosci aby zamiast pelnej daty podac ktorych dni dan…" at bounding box center [74, 285] width 130 height 28
drag, startPoint x: 34, startPoint y: 246, endPoint x: 11, endPoint y: 226, distance: 30.5
click at [11, 271] on p "Uprosc okreslanie dyspozycyjnosci aby zamiast pelnej daty podac ktorych dni dan…" at bounding box center [74, 285] width 130 height 28
copy p "Uprosc okreslanie dyspozycyjnosci aby zamiast pelnej daty podac ktorych dni dan…"
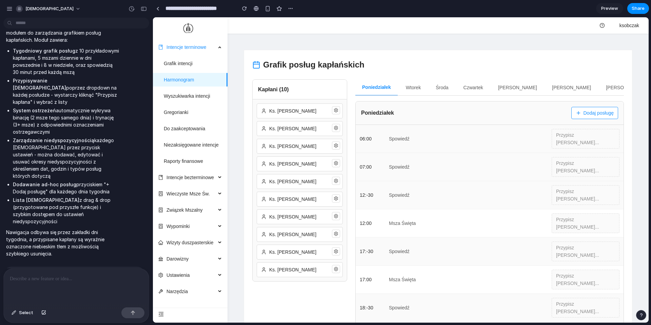
click at [44, 280] on p at bounding box center [76, 279] width 133 height 8
click at [50, 277] on p at bounding box center [76, 279] width 133 height 8
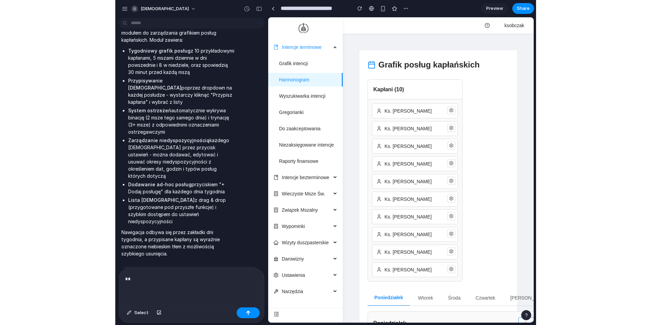
scroll to position [383, 0]
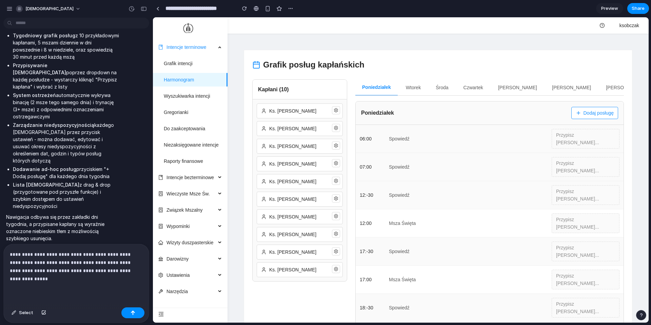
drag, startPoint x: 52, startPoint y: 281, endPoint x: 46, endPoint y: 281, distance: 5.4
click at [51, 281] on p "**********" at bounding box center [76, 266] width 133 height 33
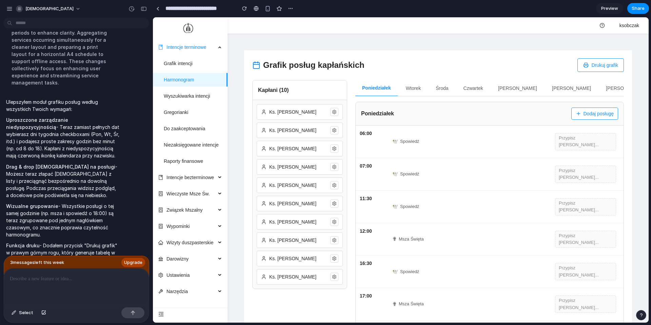
scroll to position [0, 0]
click at [431, 60] on div "Grafik posług kapłańskich Drukuj grafik" at bounding box center [438, 65] width 372 height 14
click at [335, 111] on icon at bounding box center [334, 112] width 5 height 5
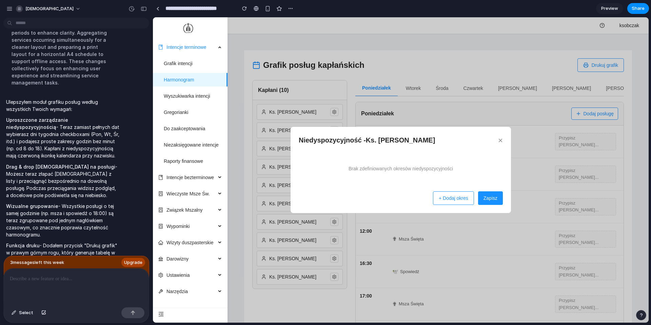
click at [462, 198] on button "+ Dodaj okres" at bounding box center [453, 198] width 41 height 14
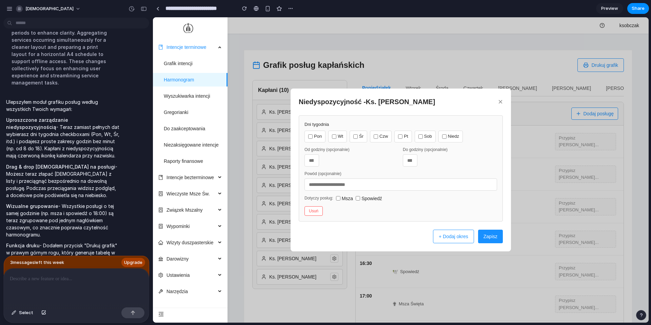
drag, startPoint x: 318, startPoint y: 135, endPoint x: 353, endPoint y: 137, distance: 34.7
click at [319, 135] on label "Pon" at bounding box center [315, 137] width 21 height 12
click at [383, 138] on label "Czw" at bounding box center [381, 137] width 22 height 12
click at [409, 134] on label "Pt" at bounding box center [403, 137] width 17 height 12
click at [309, 161] on input "number" at bounding box center [312, 160] width 15 height 12
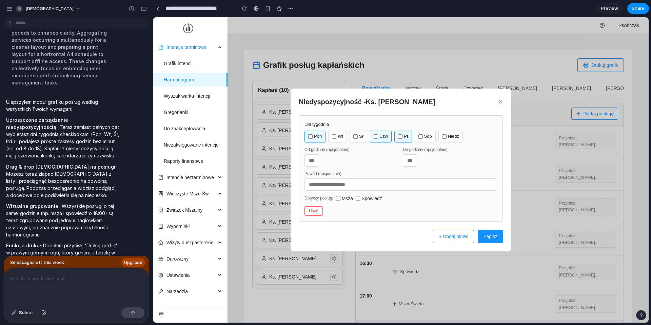
type input "**"
click at [412, 162] on input "number" at bounding box center [410, 160] width 15 height 12
type input "**"
click at [487, 233] on button "Zapisz" at bounding box center [490, 237] width 25 height 14
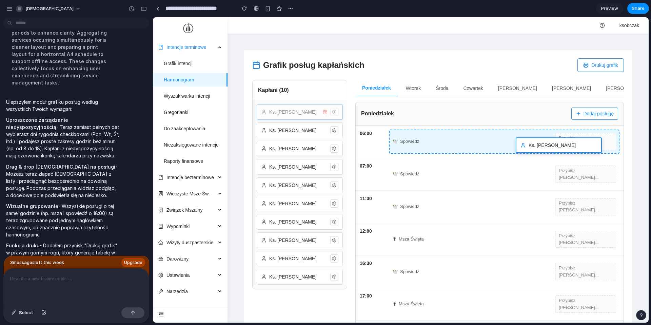
drag, startPoint x: 287, startPoint y: 115, endPoint x: 529, endPoint y: 145, distance: 244.0
click at [529, 145] on div "Grafik posług kapłańskich Drukuj grafik Kapłani ( 10 ) Ks. Jan Kowalski Ks. Pio…" at bounding box center [438, 254] width 388 height 409
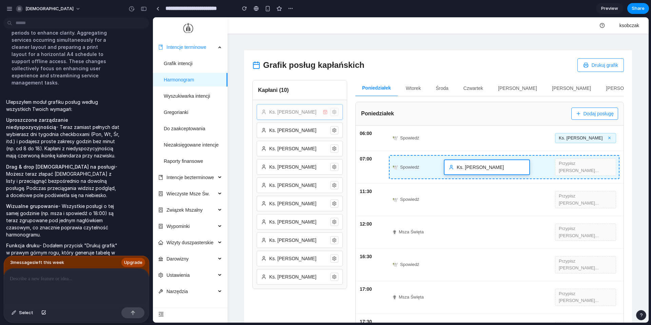
drag, startPoint x: 290, startPoint y: 112, endPoint x: 478, endPoint y: 167, distance: 195.2
click at [478, 167] on div "Grafik posług kapłańskich Drukuj grafik Kapłani ( 10 ) Ks. Jan Kowalski Ks. Pio…" at bounding box center [438, 251] width 388 height 402
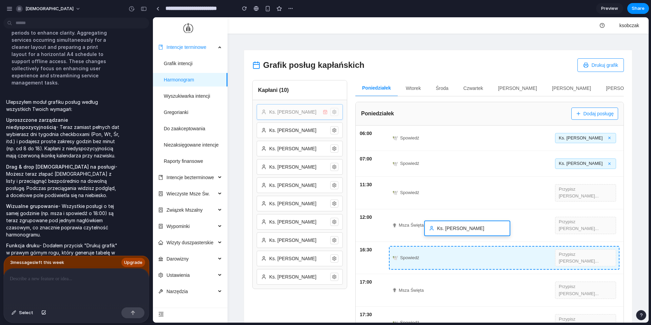
drag, startPoint x: 284, startPoint y: 111, endPoint x: 453, endPoint y: 227, distance: 204.2
click at [453, 228] on div "Grafik posług kapłańskich Drukuj grafik Kapłani ( 10 ) Ks. Jan Kowalski Ks. Pio…" at bounding box center [438, 247] width 388 height 395
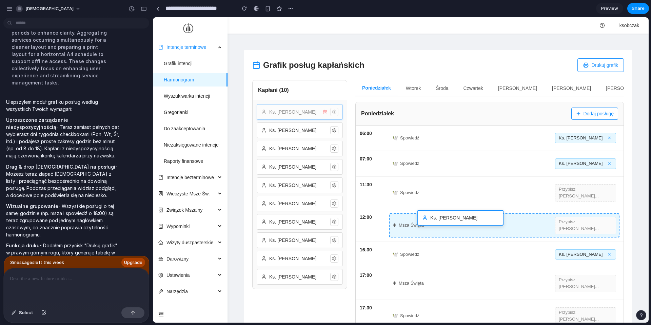
drag, startPoint x: 283, startPoint y: 110, endPoint x: 443, endPoint y: 216, distance: 192.4
click at [443, 216] on div "Grafik posług kapłańskich Drukuj grafik Kapłani ( 10 ) Ks. Jan Kowalski Ks. Pio…" at bounding box center [438, 244] width 388 height 388
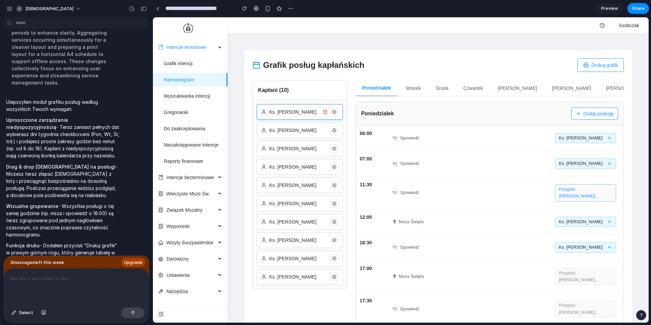
click at [582, 190] on button "Przypisz kapłana..." at bounding box center [585, 192] width 61 height 17
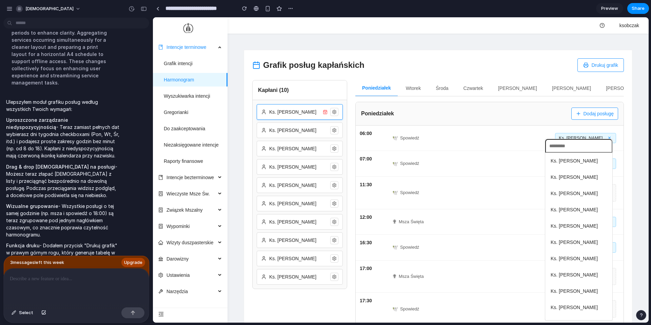
click at [580, 196] on span "Ks. Adam Wiśniewski" at bounding box center [574, 193] width 47 height 7
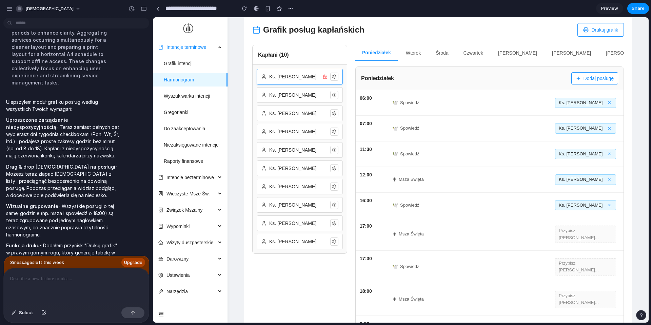
scroll to position [42, 0]
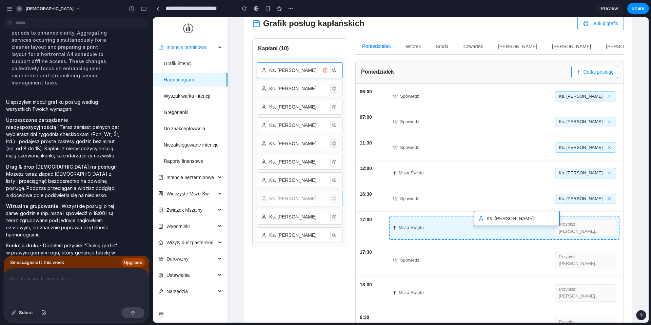
click at [505, 216] on div "Grafik posług kapłańskich Drukuj grafik Kapłani ( 10 ) Ks. Jan Kowalski Ks. Pio…" at bounding box center [438, 195] width 388 height 374
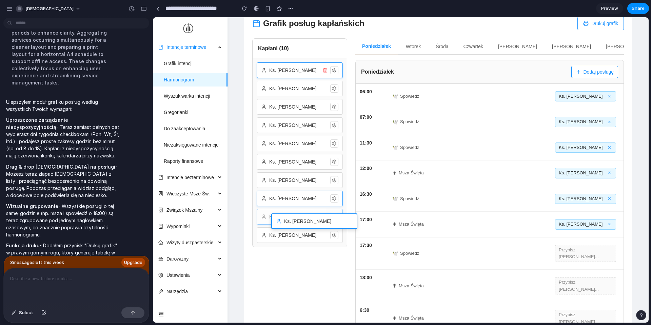
drag, startPoint x: 297, startPoint y: 218, endPoint x: 476, endPoint y: 252, distance: 181.8
click at [476, 252] on div "Grafik posług kapłańskich Drukuj grafik Kapłani ( 10 ) Ks. Jan Kowalski Ks. Pio…" at bounding box center [438, 191] width 388 height 367
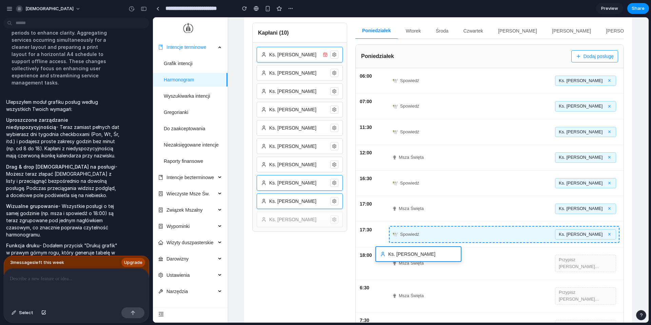
drag, startPoint x: 415, startPoint y: 261, endPoint x: 525, endPoint y: 278, distance: 111.6
click at [525, 278] on div "Grafik posług kapłańskich Drukuj grafik Kapłani ( 10 ) Ks. Jan Kowalski Ks. Pio…" at bounding box center [438, 173] width 388 height 360
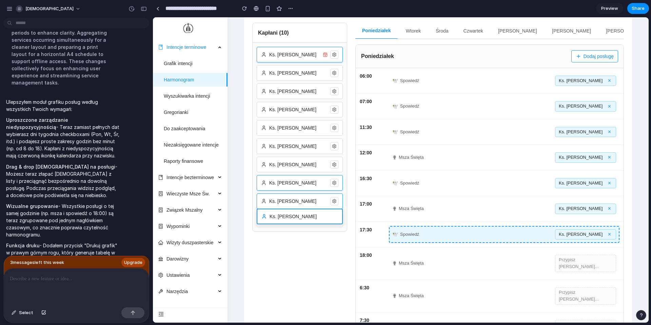
scroll to position [60, 0]
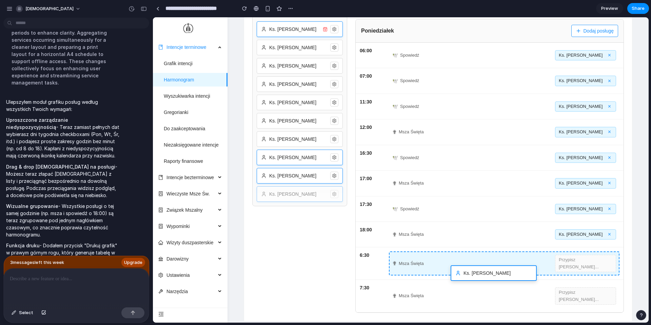
drag, startPoint x: 291, startPoint y: 214, endPoint x: 491, endPoint y: 275, distance: 208.3
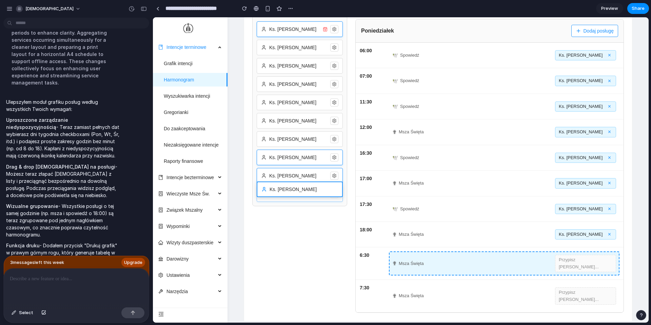
click at [491, 275] on div "Grafik posług kapłańskich Drukuj grafik Kapłani ( 10 ) Ks. Jan Kowalski Ks. Pio…" at bounding box center [438, 143] width 388 height 353
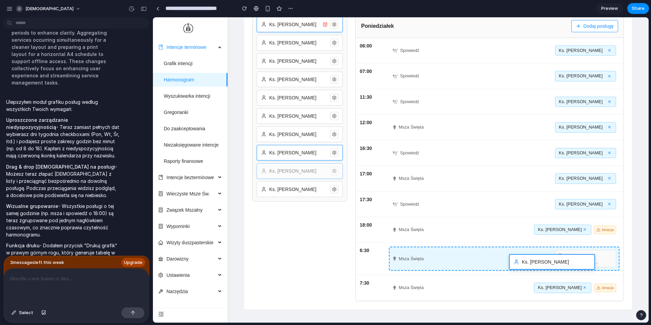
drag, startPoint x: 286, startPoint y: 170, endPoint x: 539, endPoint y: 261, distance: 268.7
click at [539, 261] on div "Grafik posług kapłańskich Drukuj grafik Kapłani ( 10 ) Ks. Jan Kowalski Ks. Pio…" at bounding box center [438, 136] width 388 height 347
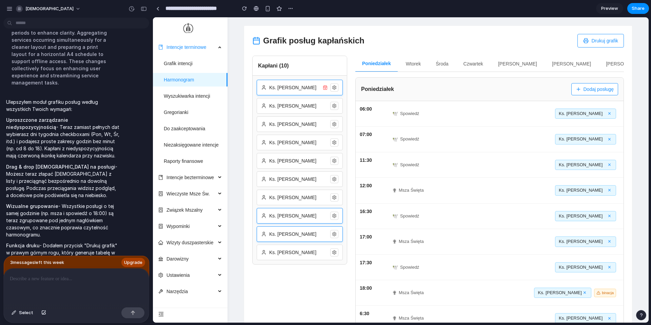
scroll to position [0, 0]
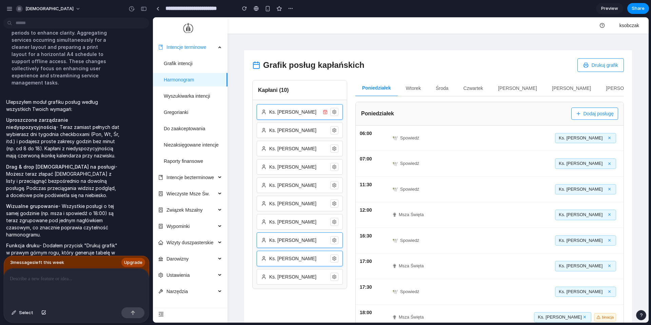
click at [616, 62] on button "Drukuj grafik" at bounding box center [601, 65] width 46 height 14
click at [91, 287] on div at bounding box center [76, 287] width 145 height 36
click at [643, 11] on span "Share" at bounding box center [638, 8] width 13 height 7
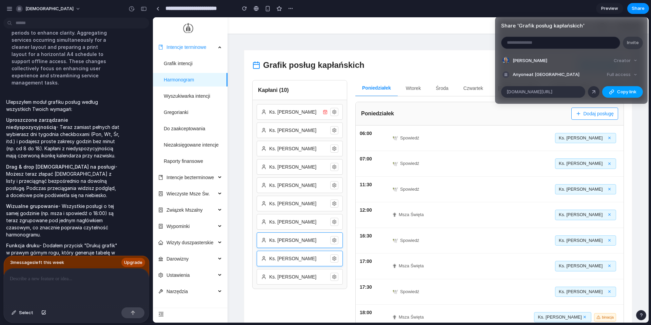
click at [628, 93] on span "Copy link" at bounding box center [626, 92] width 19 height 7
click at [427, 136] on div "Share ' Grafik posług kapłańskich ' Invite Krzysztof Sobczak Creator Anyone at …" at bounding box center [325, 162] width 651 height 325
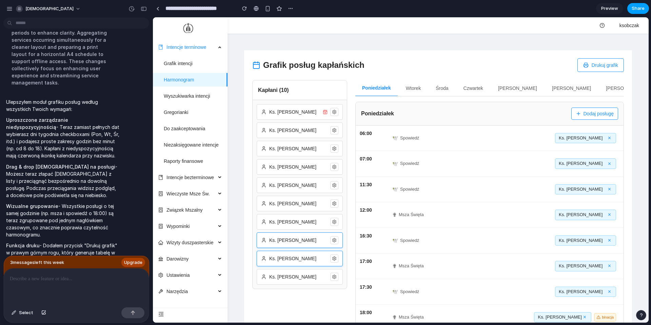
click at [636, 8] on span "Share" at bounding box center [638, 8] width 13 height 7
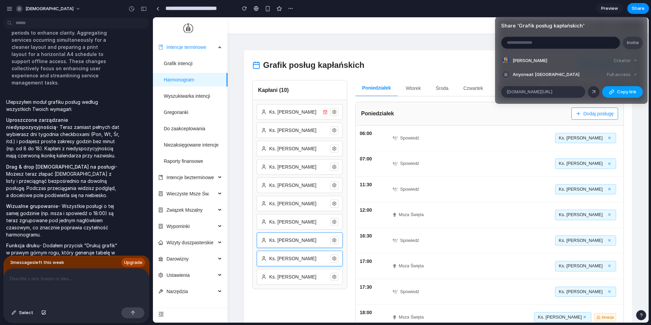
click at [625, 91] on span "Copy link" at bounding box center [626, 92] width 19 height 7
click at [548, 45] on input "email" at bounding box center [561, 43] width 118 height 12
click at [557, 30] on article "Share ' Grafik posług kapłańskich ' Invite Krzysztof Sobczak Creator Anyone at …" at bounding box center [571, 60] width 153 height 87
click at [550, 39] on input "email" at bounding box center [561, 43] width 118 height 12
type input "**********"
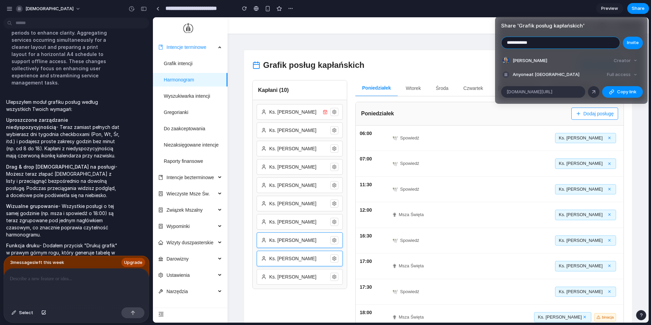
type input "**********"
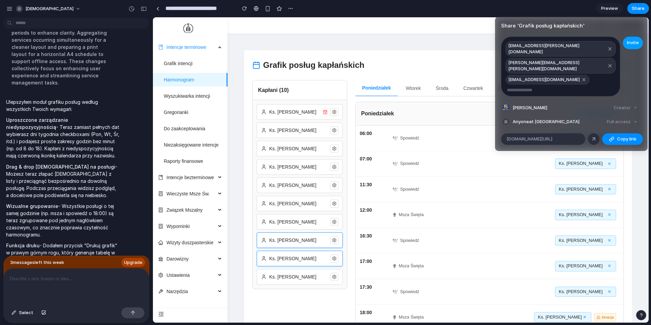
click at [634, 42] on span "Invite" at bounding box center [633, 42] width 12 height 7
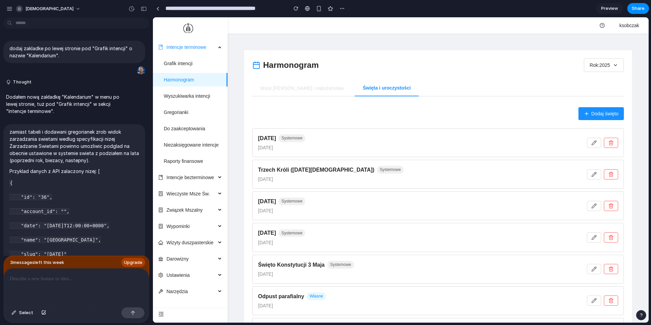
scroll to position [529, 0]
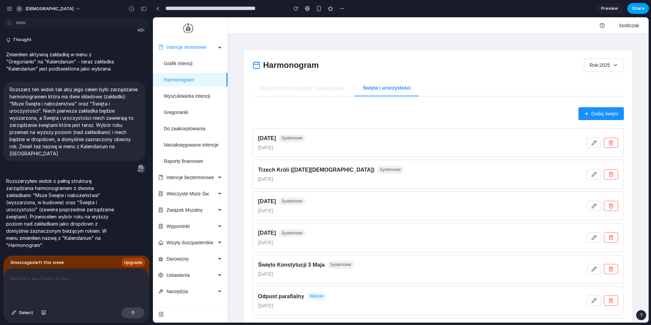
click at [633, 9] on span "Share" at bounding box center [638, 8] width 13 height 7
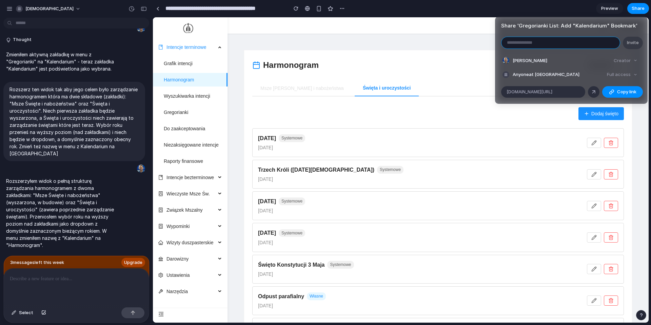
click at [547, 44] on input "email" at bounding box center [561, 43] width 118 height 12
paste input "**********"
type input "**********"
click at [572, 43] on input "**********" at bounding box center [561, 43] width 118 height 12
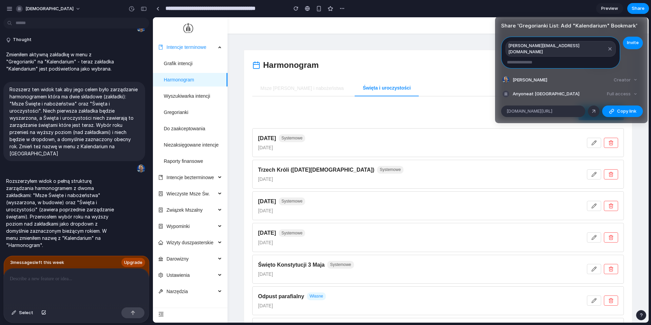
paste input "**********"
type input "**********"
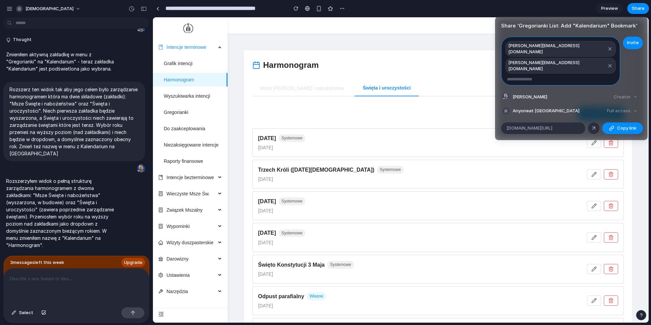
click at [562, 74] on input "email" at bounding box center [561, 80] width 118 height 12
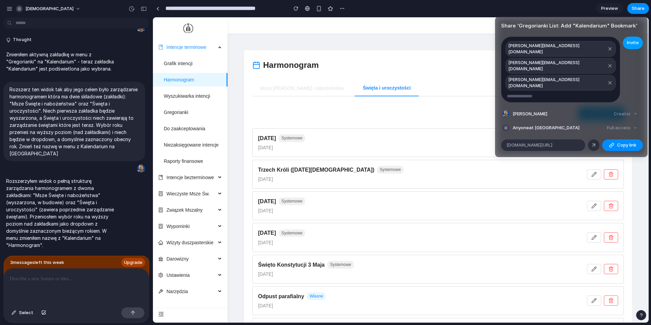
click at [633, 44] on span "Invite" at bounding box center [633, 42] width 12 height 7
